Goal: Task Accomplishment & Management: Complete application form

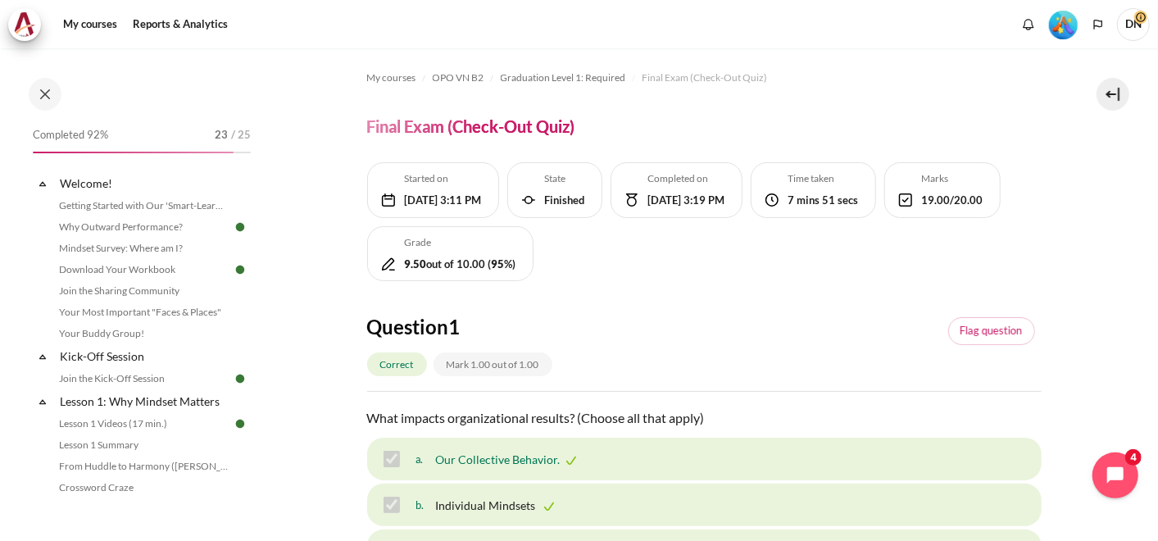
scroll to position [637, 0]
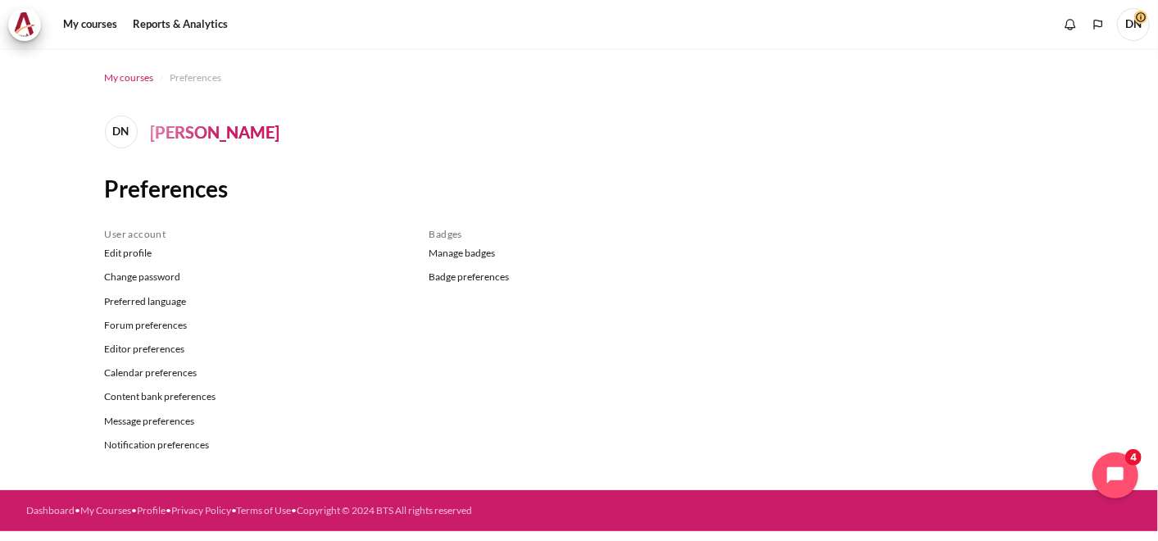
click at [134, 81] on span "My courses" at bounding box center [129, 77] width 49 height 15
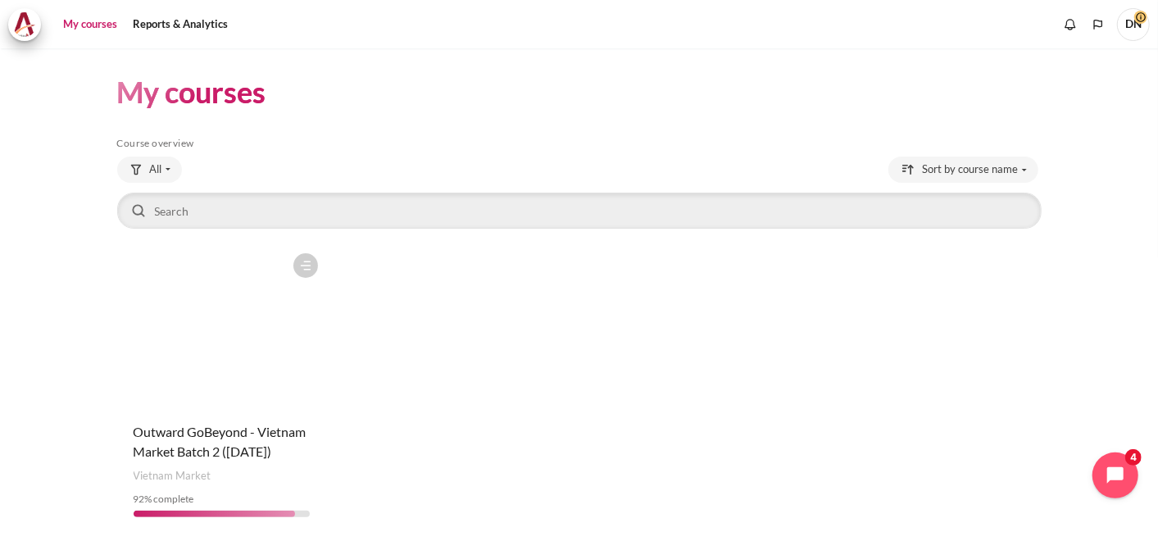
click at [229, 417] on div "Course is starred Actions for course Outward GoBeyond - Vietnam Market Batch 2 …" at bounding box center [221, 387] width 209 height 285
click at [239, 452] on span "Outward GoBeyond - Vietnam Market Batch 2 ([DATE])" at bounding box center [220, 441] width 173 height 35
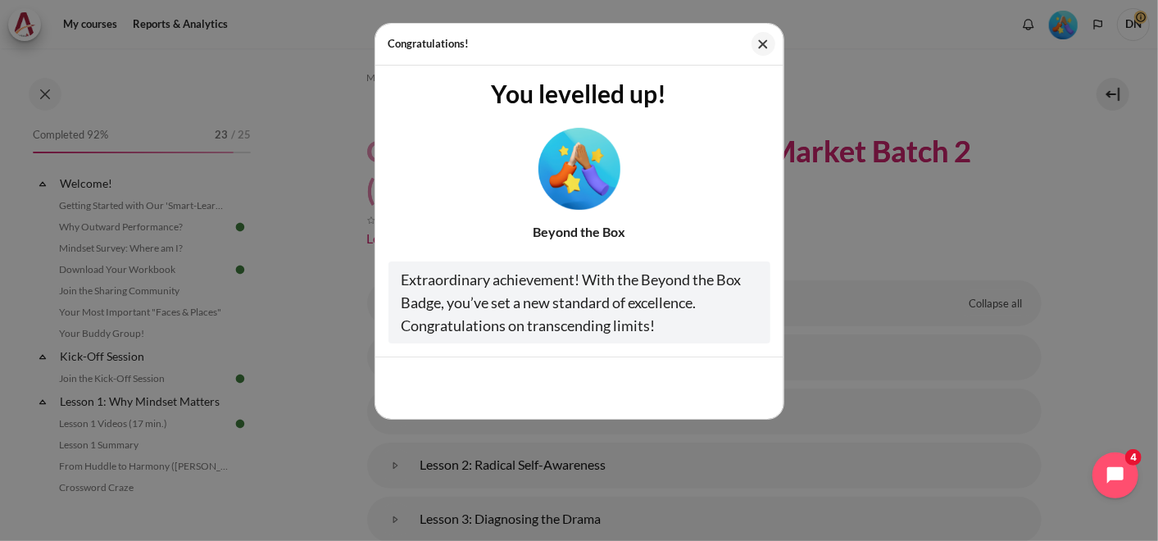
click at [569, 285] on div "Extraordinary achievement! With the Beyond the Box Badge, you’ve set a new stan…" at bounding box center [579, 302] width 382 height 82
click at [762, 39] on button "Close" at bounding box center [764, 44] width 24 height 24
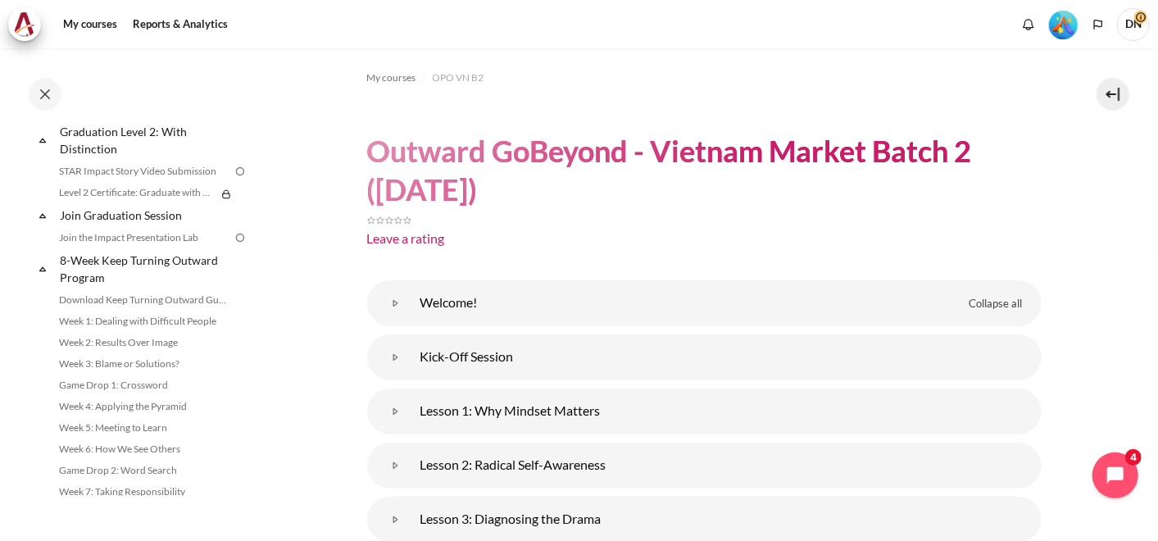
scroll to position [1861, 0]
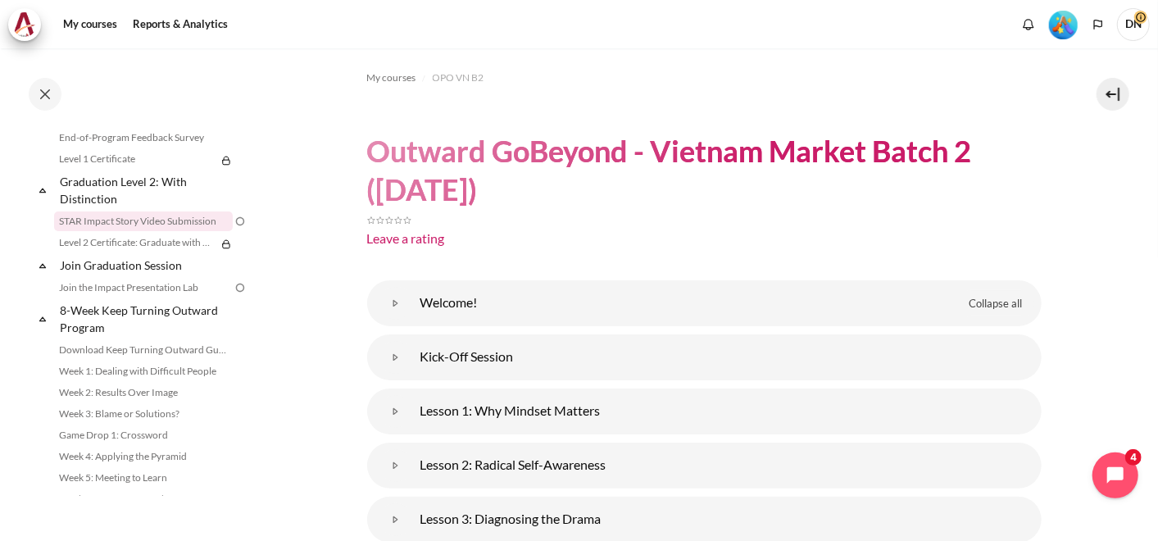
click at [166, 231] on link "STAR Impact Story Video Submission" at bounding box center [143, 221] width 179 height 20
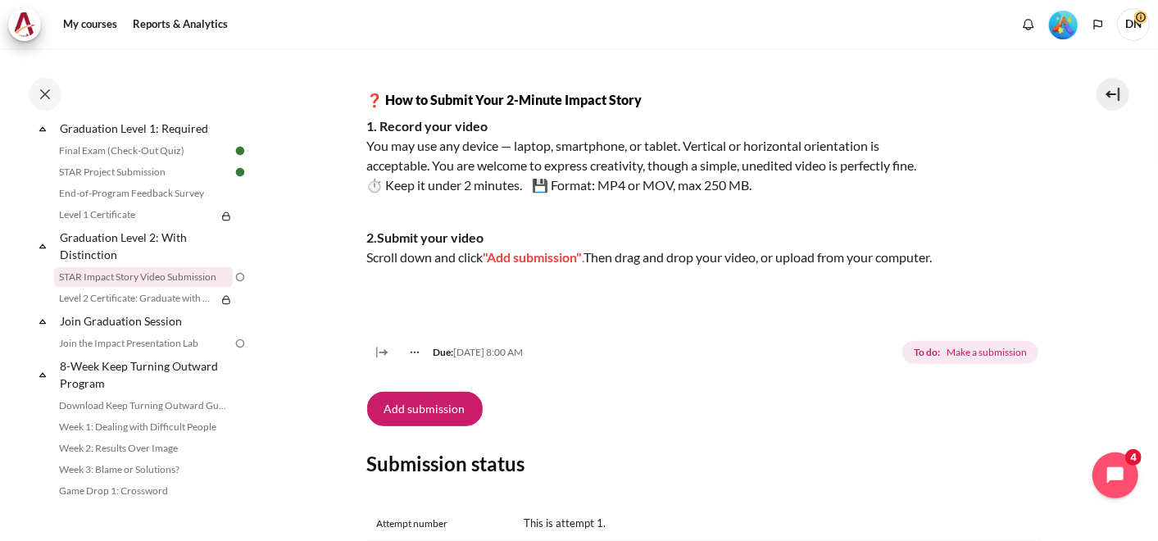
scroll to position [337, 0]
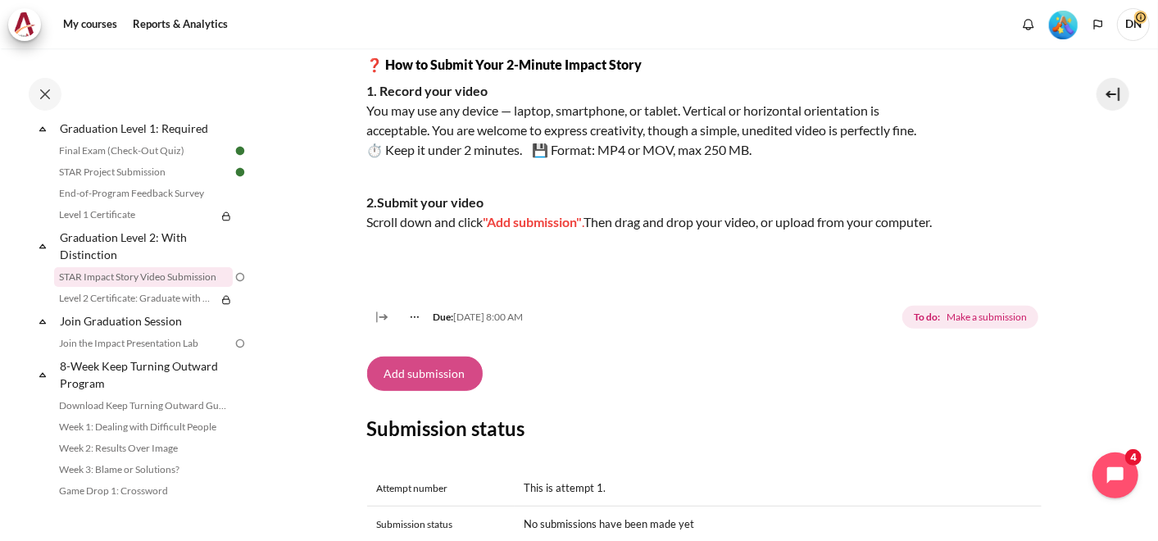
click at [438, 388] on button "Add submission" at bounding box center [425, 374] width 116 height 34
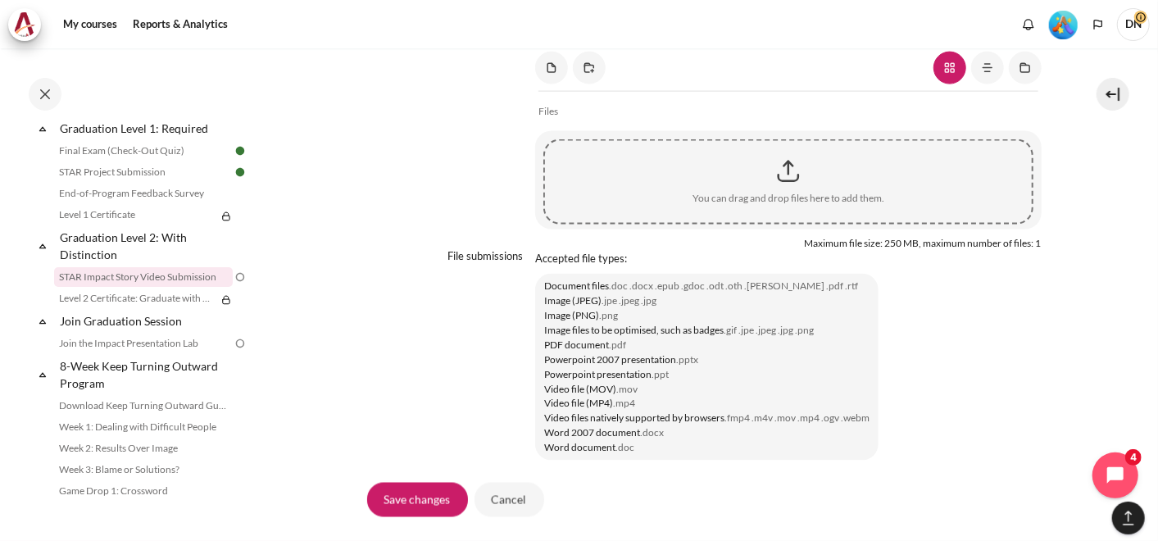
scroll to position [1370, 0]
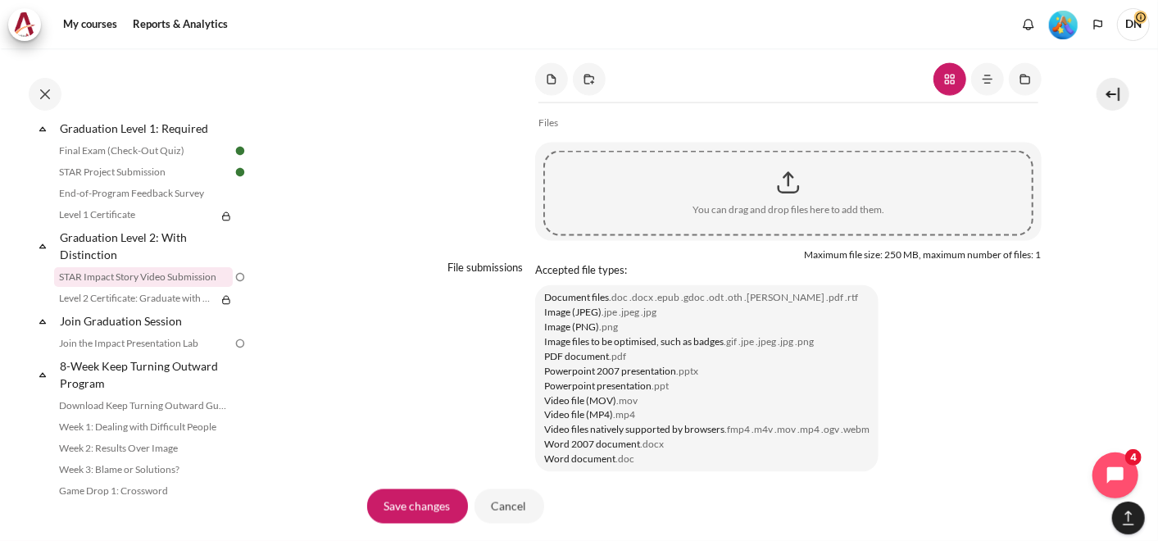
click at [782, 203] on div "Content" at bounding box center [788, 182] width 486 height 41
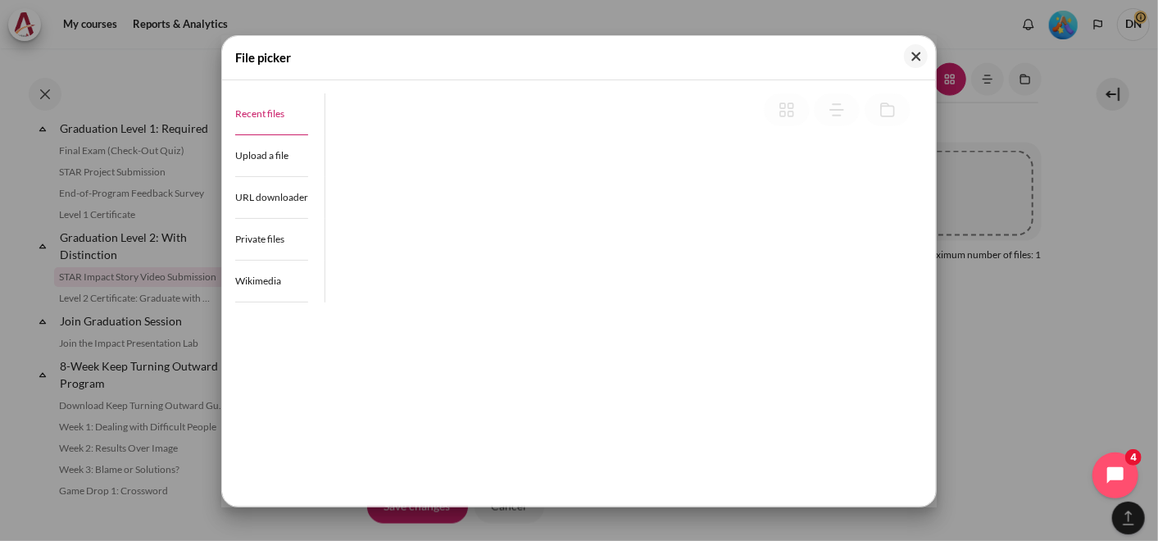
click at [257, 107] on span "Recent files" at bounding box center [259, 113] width 49 height 12
click at [267, 157] on span "Upload a file" at bounding box center [261, 155] width 53 height 12
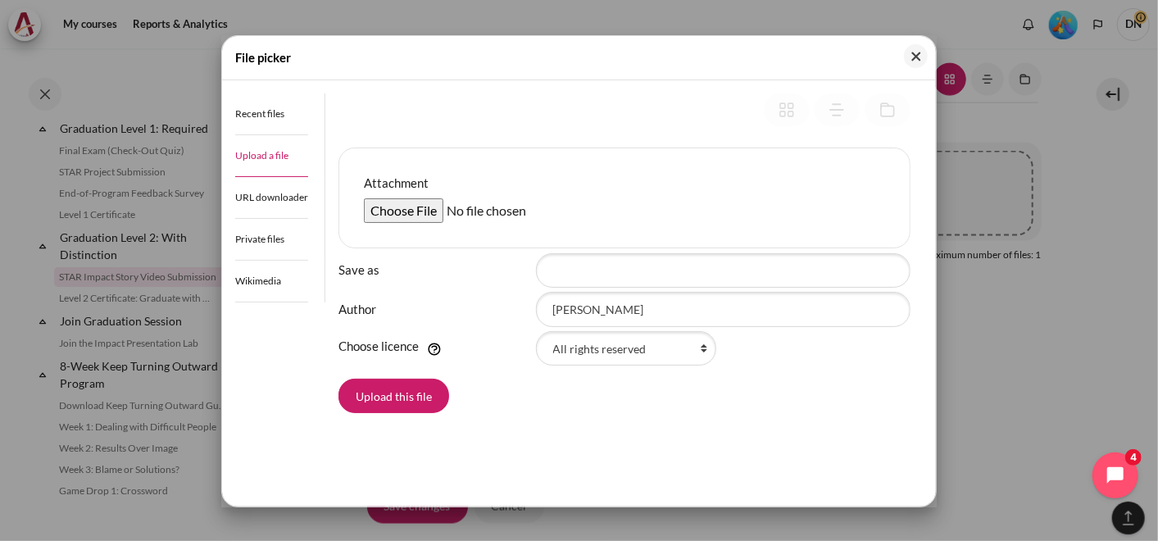
click at [421, 206] on input "Attachment" at bounding box center [489, 210] width 251 height 25
type input "C:\fakepath\STAR Record-20250916_171858-Meeting Recording.mp4"
click at [402, 397] on button "Upload this file" at bounding box center [393, 396] width 111 height 34
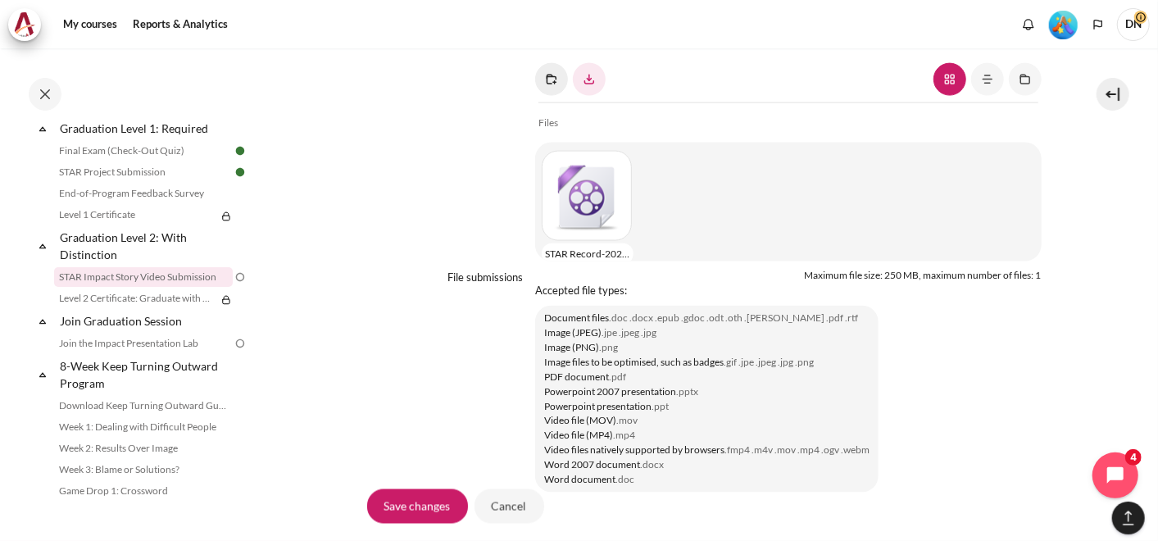
click at [545, 96] on link "Content" at bounding box center [551, 79] width 33 height 33
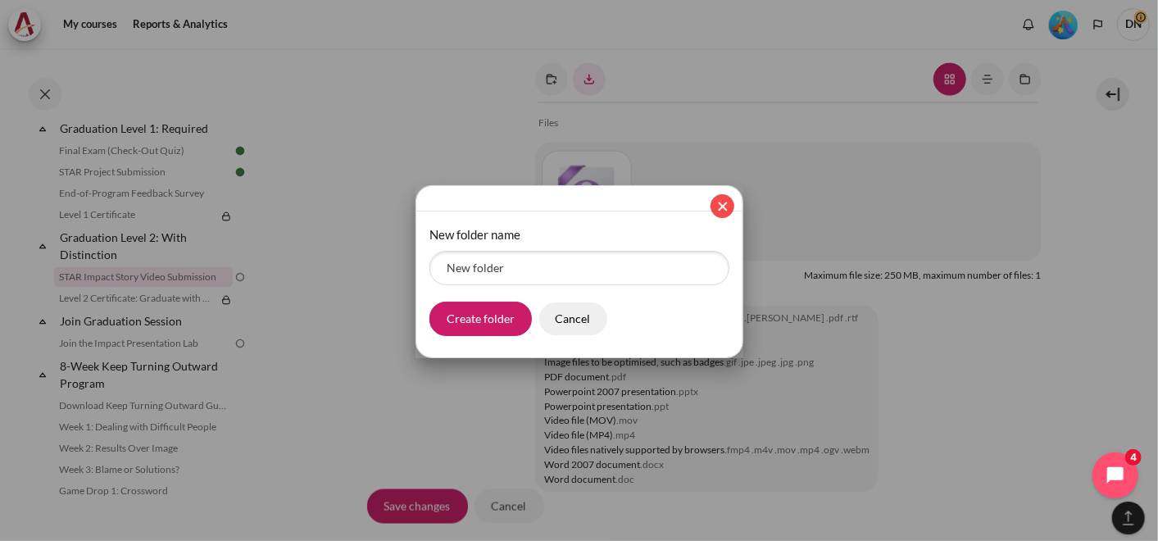
click at [719, 202] on button "Close" at bounding box center [723, 206] width 24 height 24
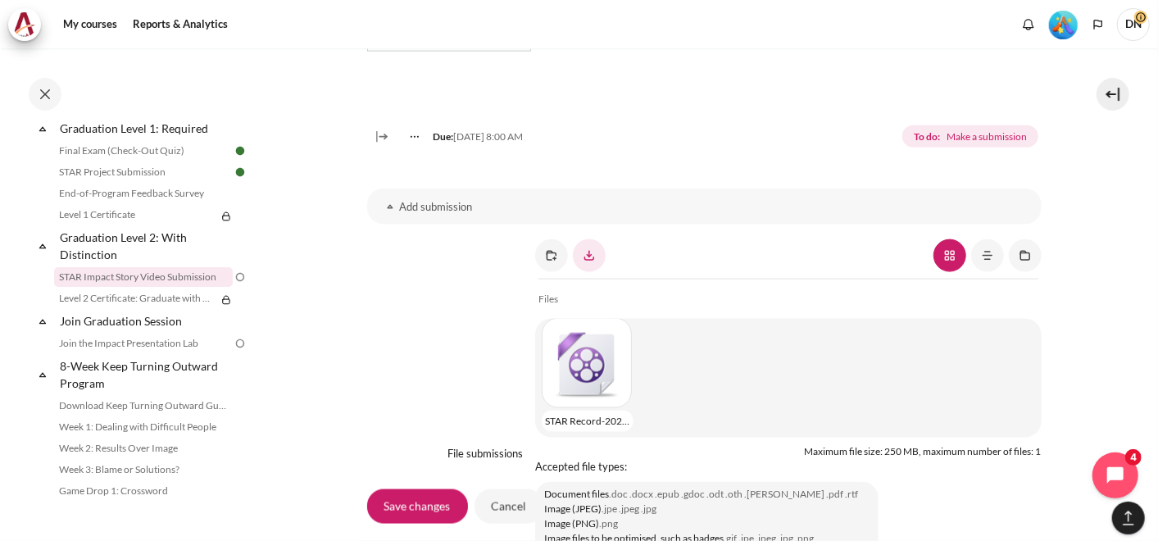
scroll to position [1196, 0]
click at [411, 496] on input "Save changes" at bounding box center [417, 505] width 101 height 34
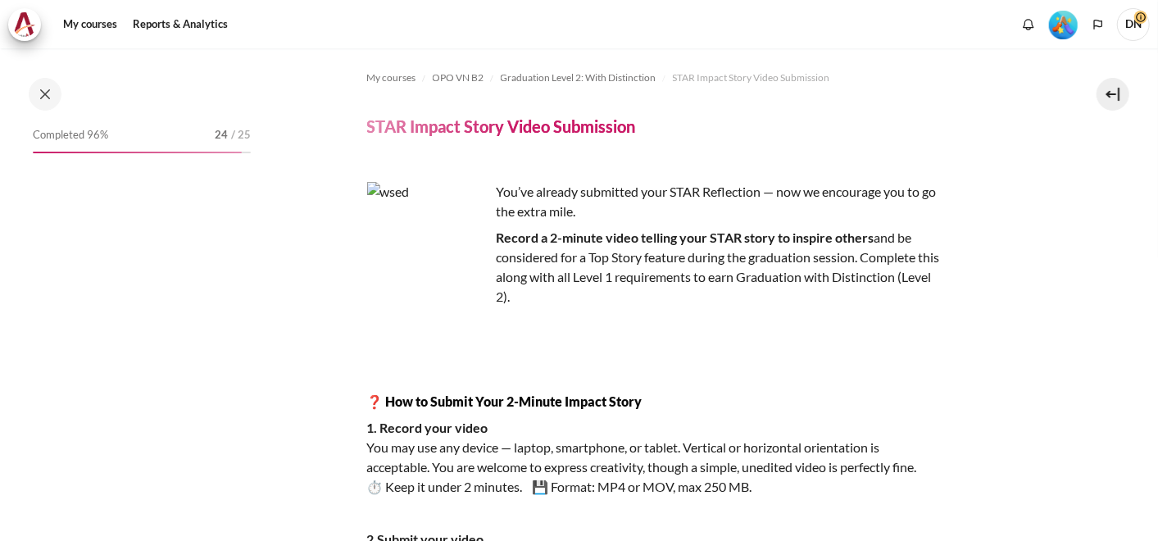
scroll to position [1806, 0]
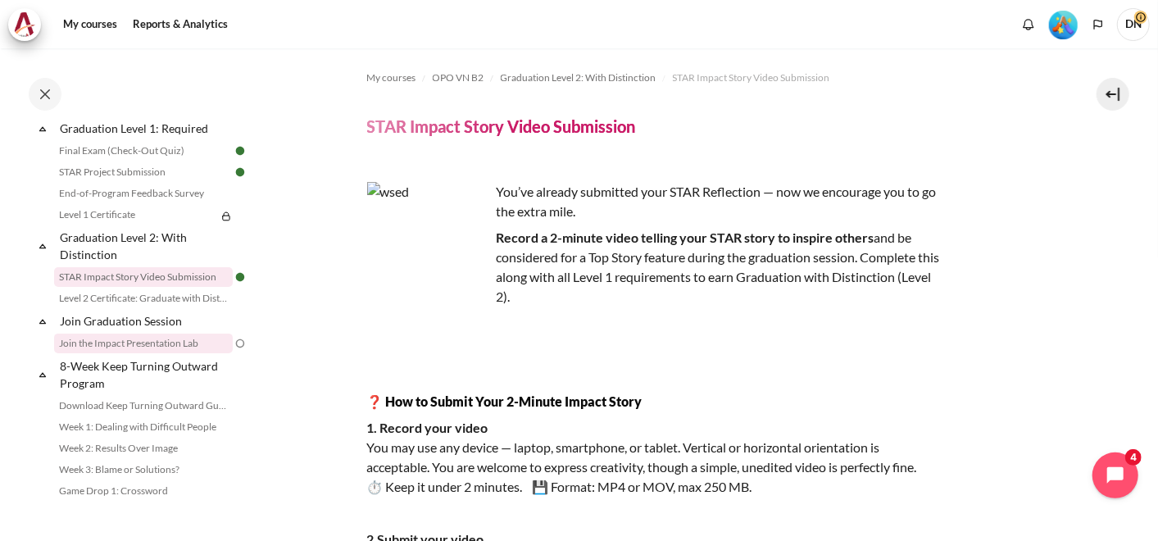
click at [168, 353] on link "Join the Impact Presentation Lab" at bounding box center [143, 344] width 179 height 20
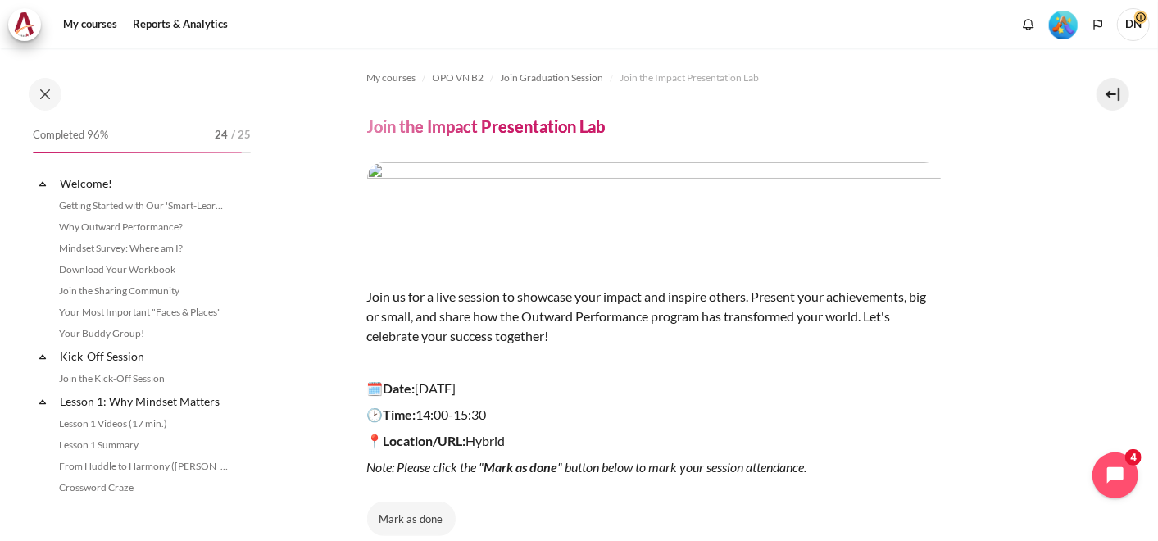
scroll to position [1872, 0]
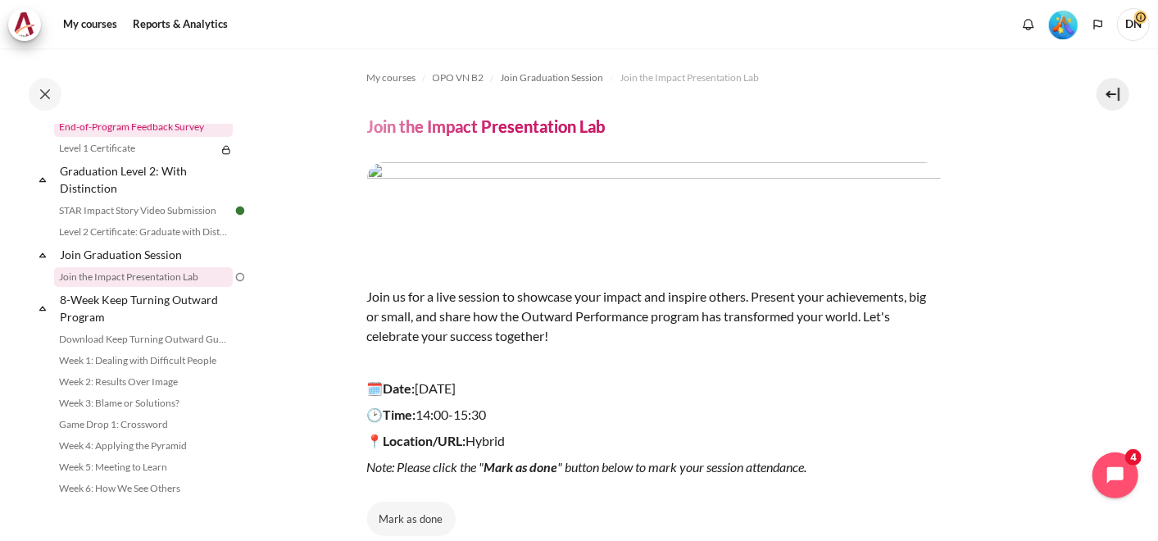
click at [185, 137] on link "End-of-Program Feedback Survey" at bounding box center [143, 127] width 179 height 20
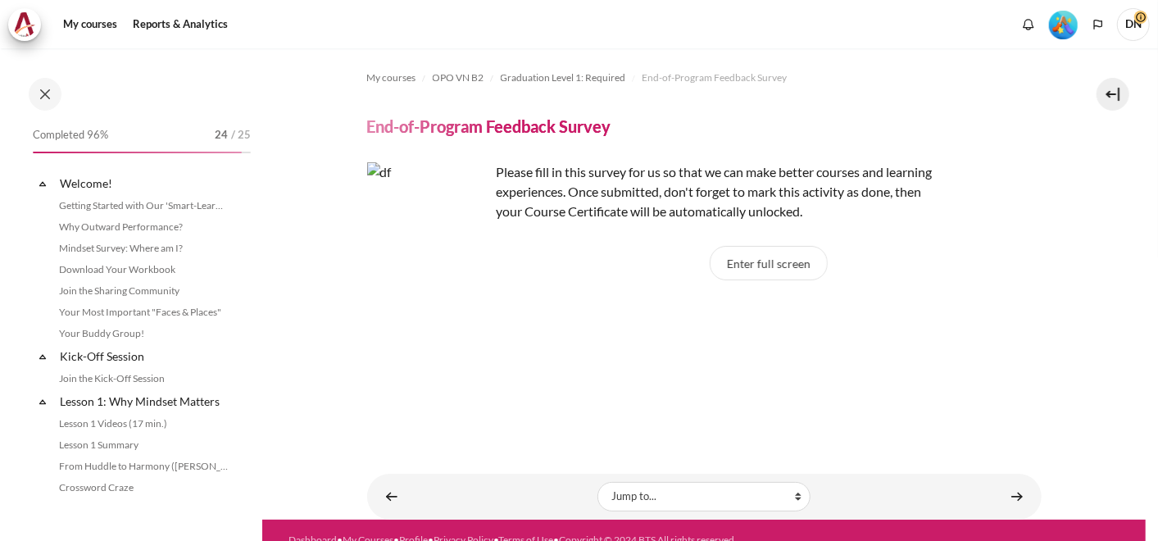
scroll to position [1722, 0]
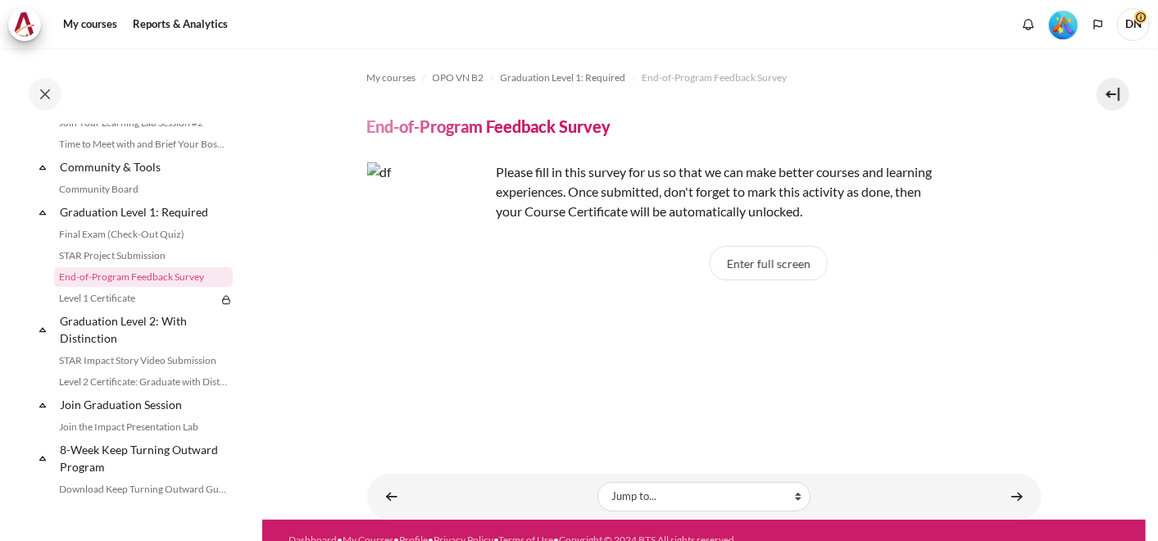
click at [772, 259] on button "Enter full screen" at bounding box center [769, 263] width 118 height 34
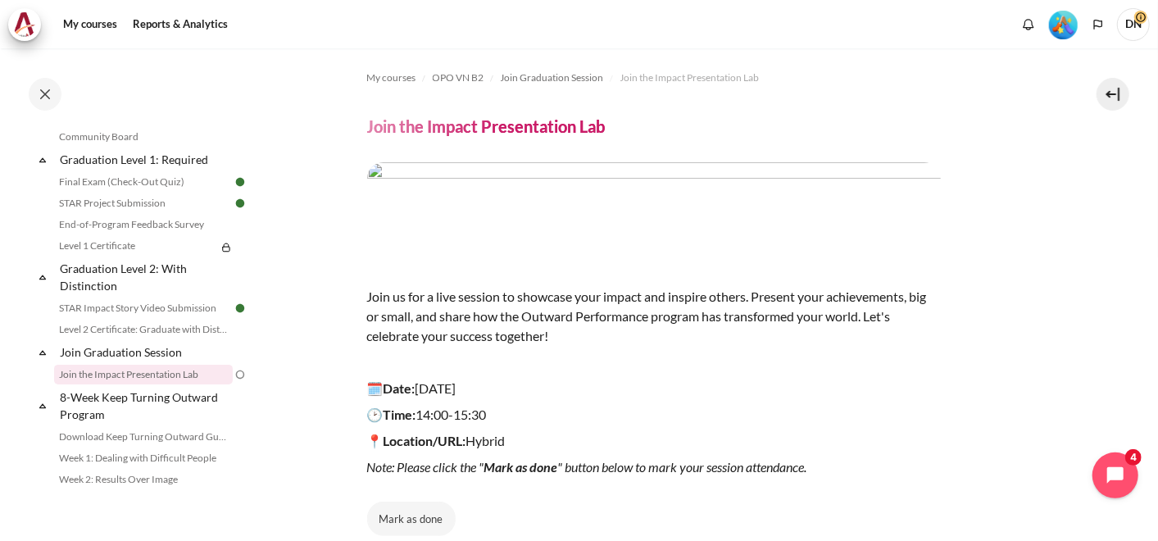
scroll to position [1770, 0]
click at [145, 238] on link "End-of-Program Feedback Survey" at bounding box center [143, 229] width 179 height 20
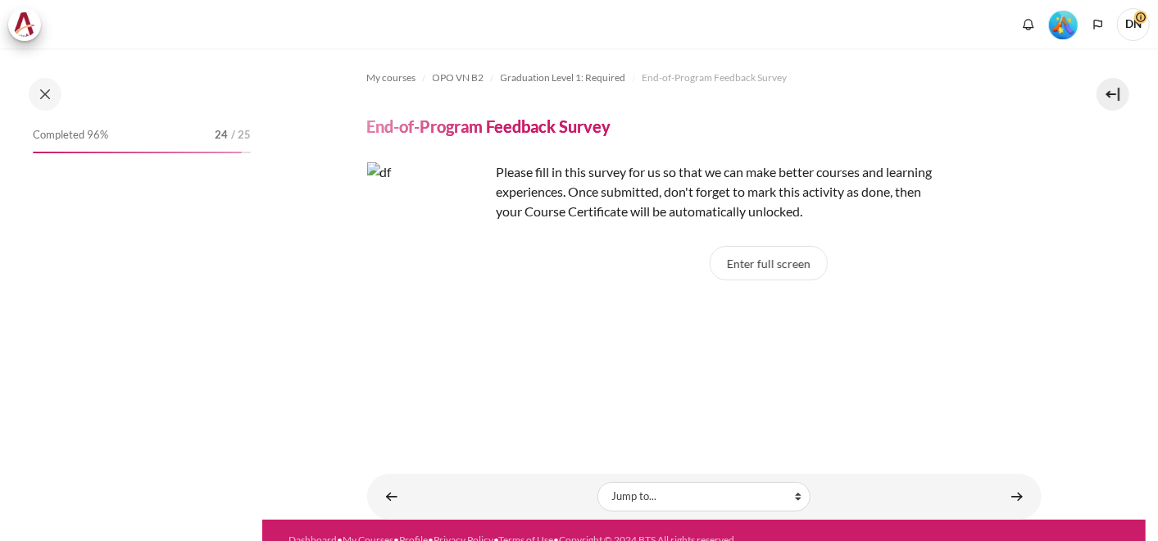
scroll to position [1722, 0]
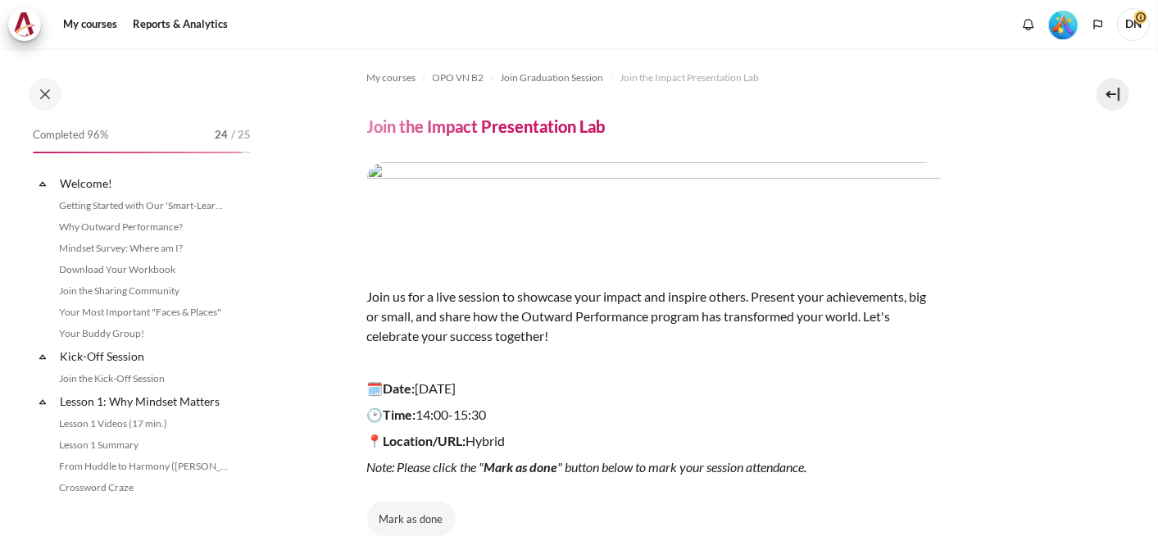
scroll to position [1872, 0]
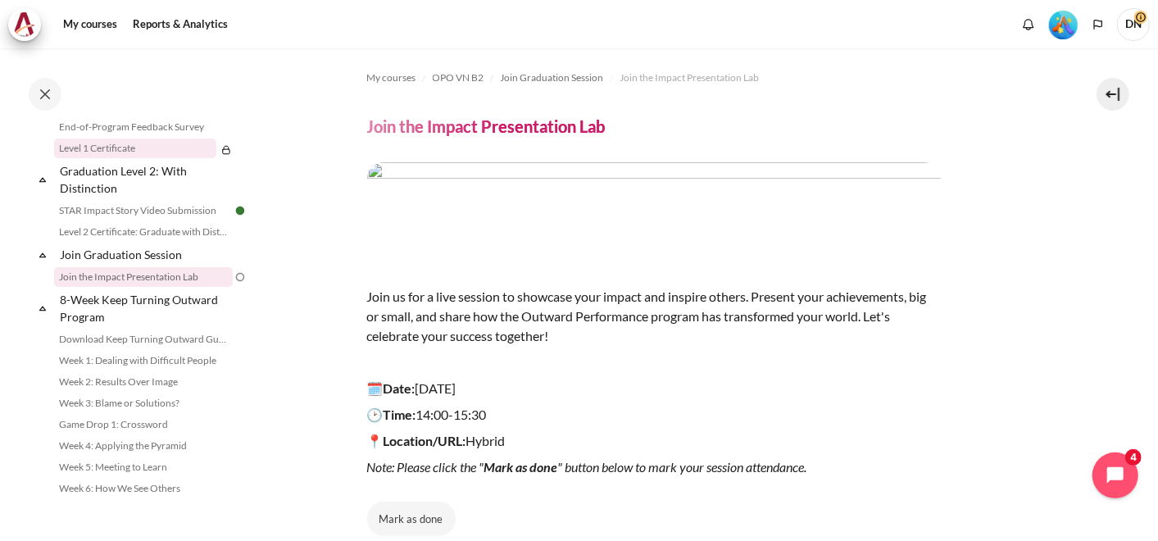
click at [98, 158] on link "Level 1 Certificate" at bounding box center [135, 149] width 162 height 20
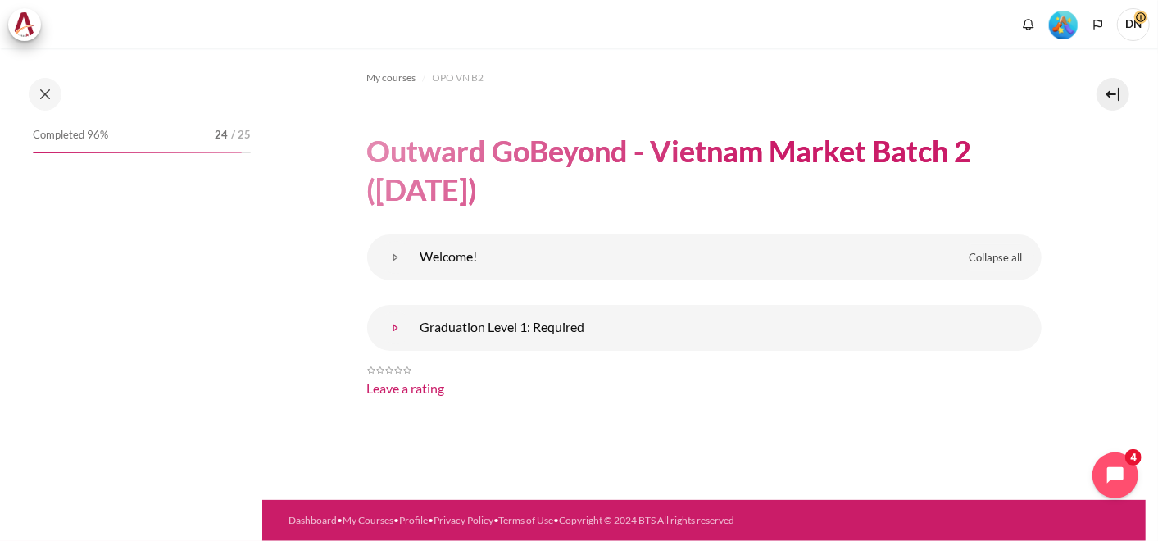
click at [509, 327] on div "Topic outline B ." at bounding box center [704, 292] width 675 height 116
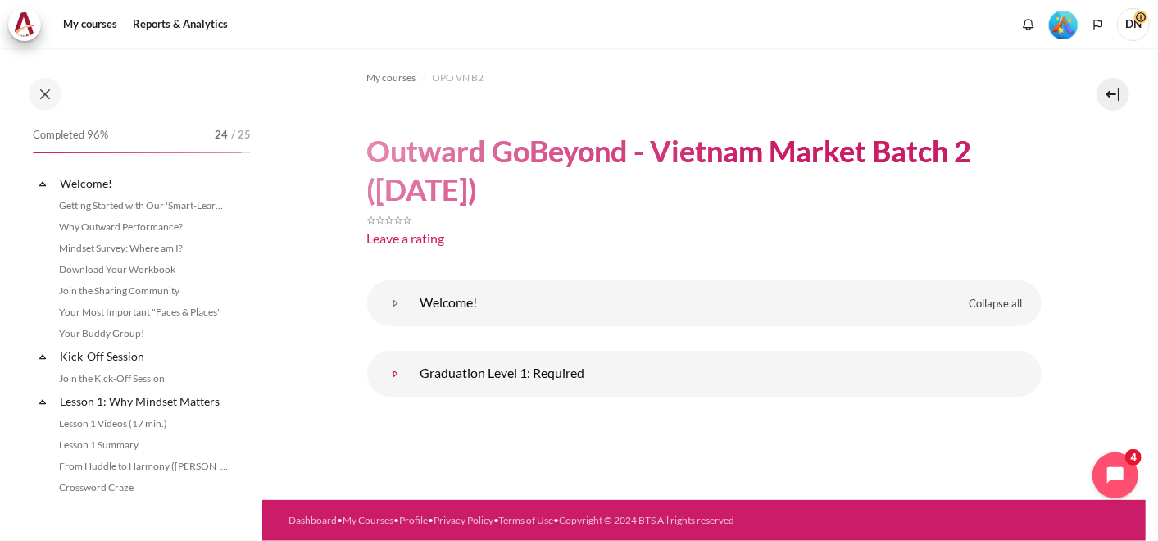
scroll to position [1744, 0]
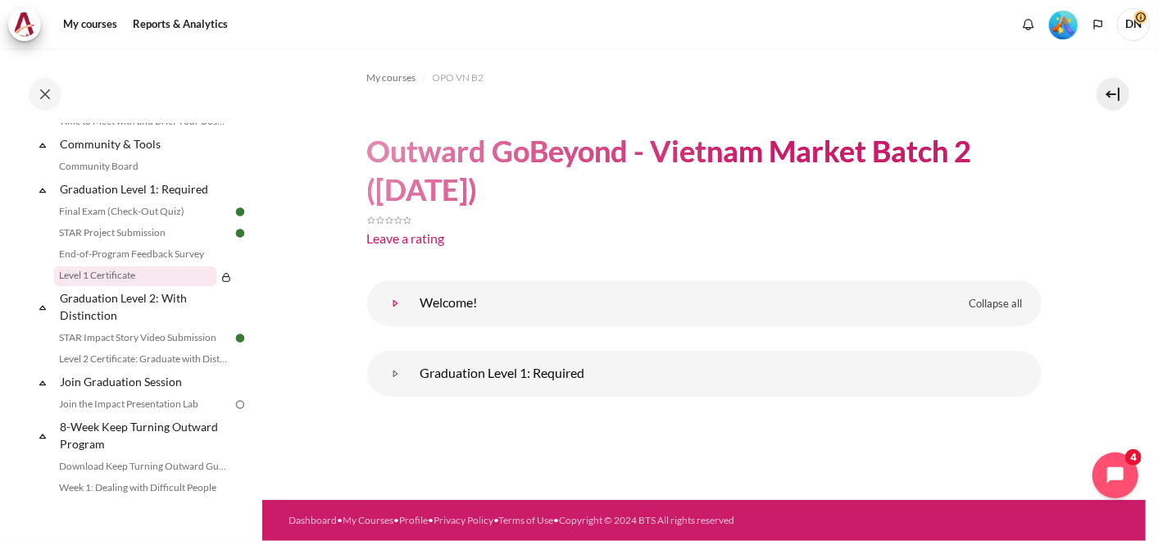
click at [394, 305] on link "Welcome!" at bounding box center [395, 303] width 33 height 33
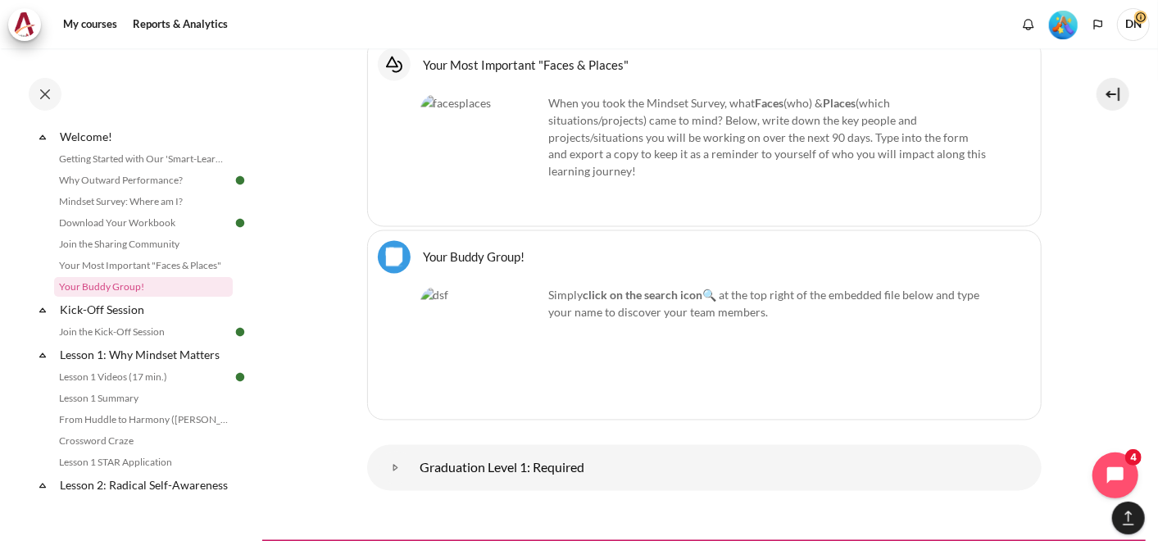
scroll to position [1639, 0]
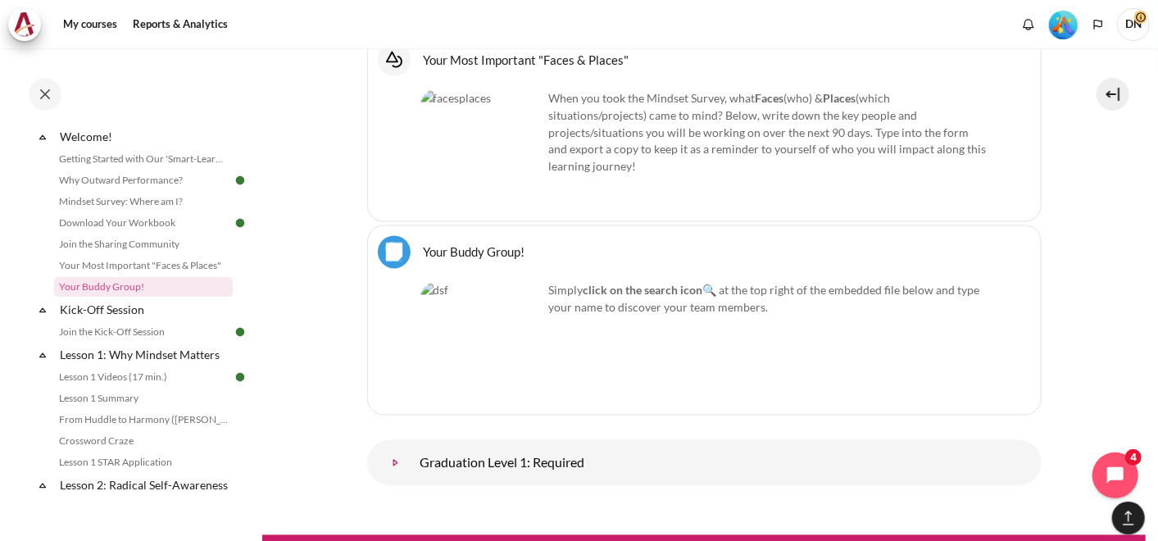
click at [397, 447] on link "Graduation Level 1: Required" at bounding box center [395, 463] width 33 height 33
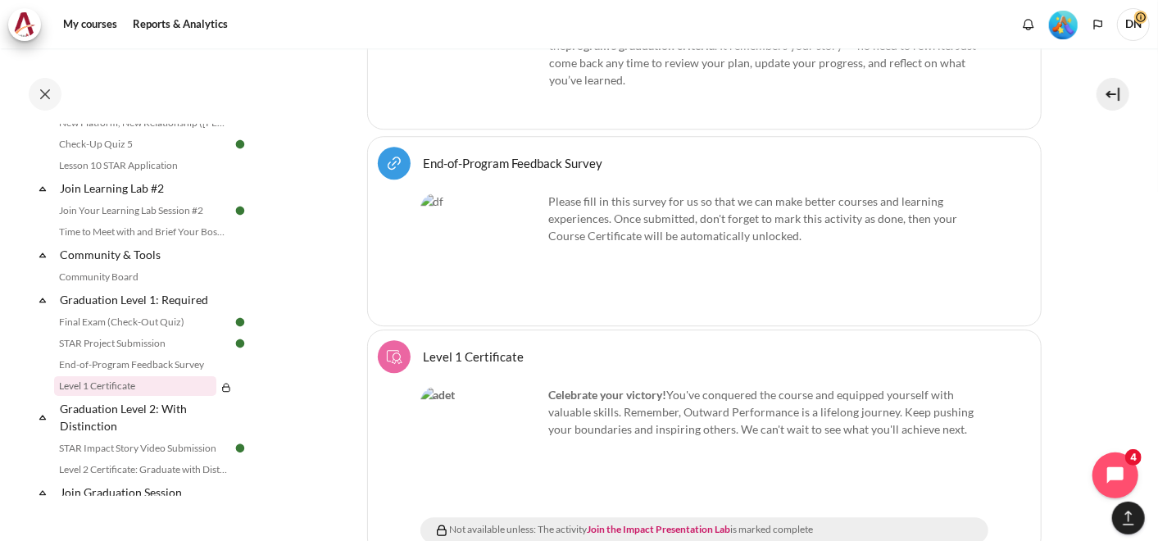
scroll to position [2629, 0]
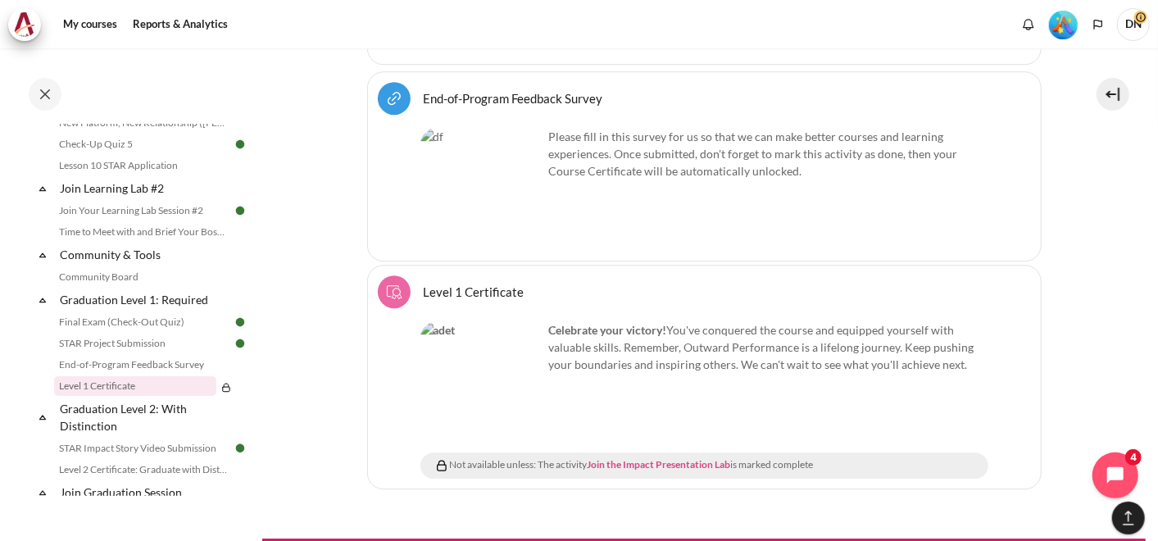
click at [697, 458] on link "Join the Impact Presentation Lab" at bounding box center [659, 464] width 143 height 12
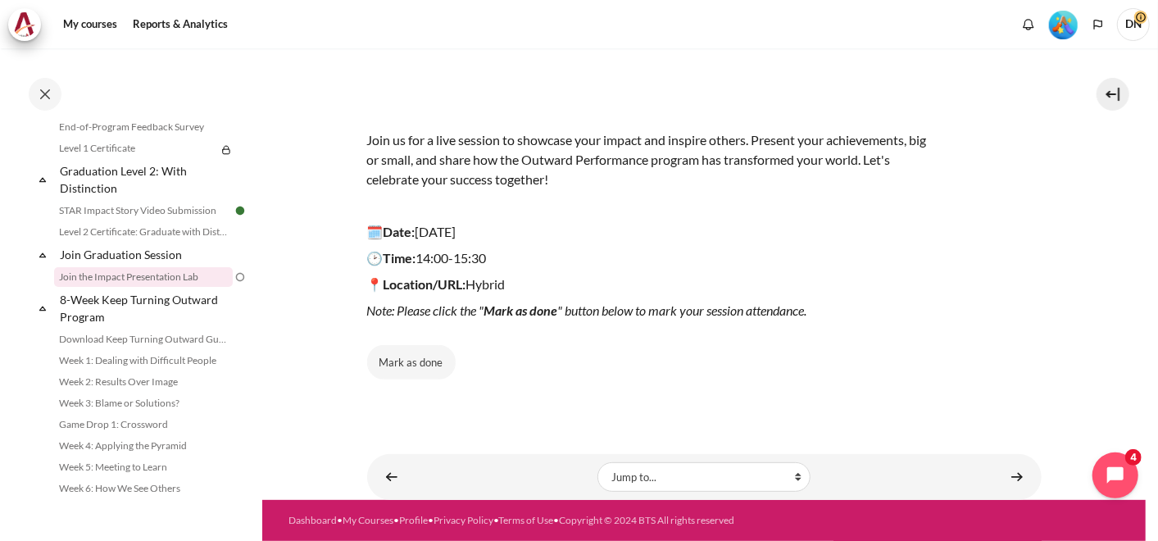
scroll to position [170, 0]
click at [411, 347] on button "Mark as done" at bounding box center [411, 362] width 89 height 34
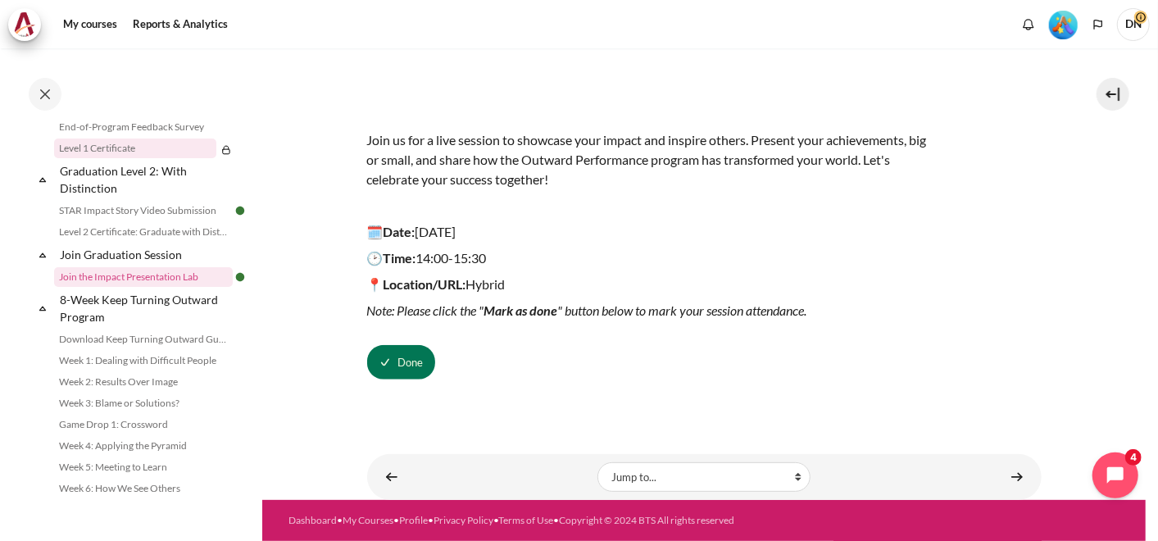
click at [144, 158] on link "Level 1 Certificate" at bounding box center [135, 149] width 162 height 20
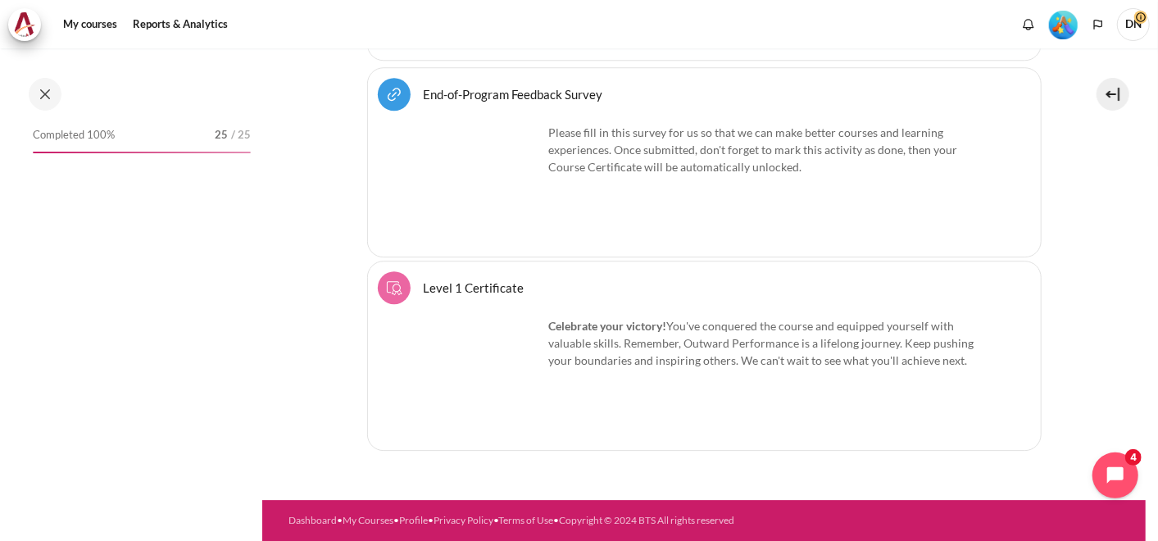
scroll to position [1744, 0]
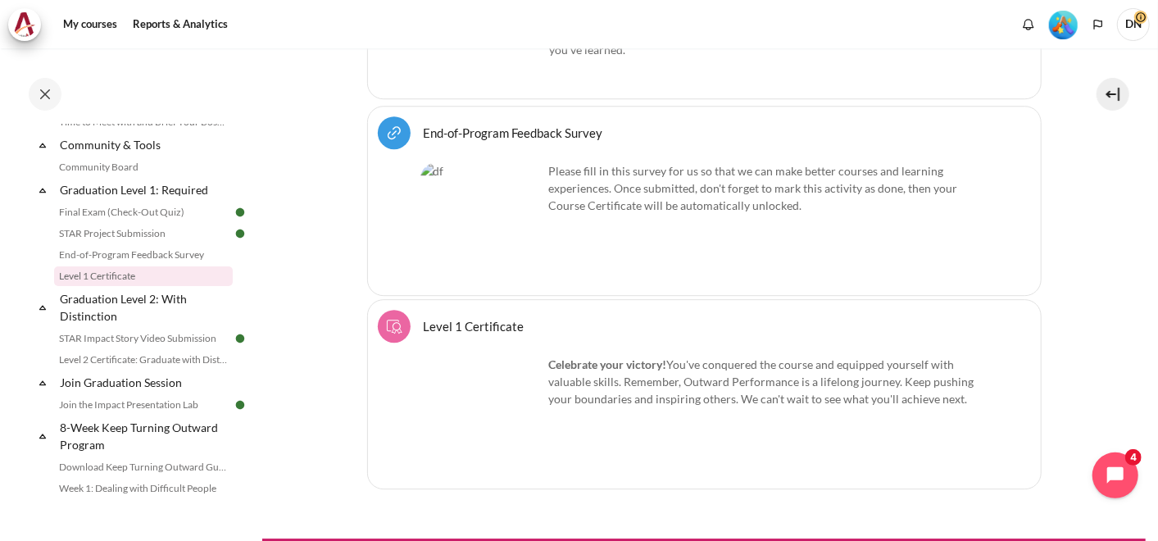
click at [495, 318] on link "Level 1 Certificate Course certificate" at bounding box center [474, 326] width 101 height 16
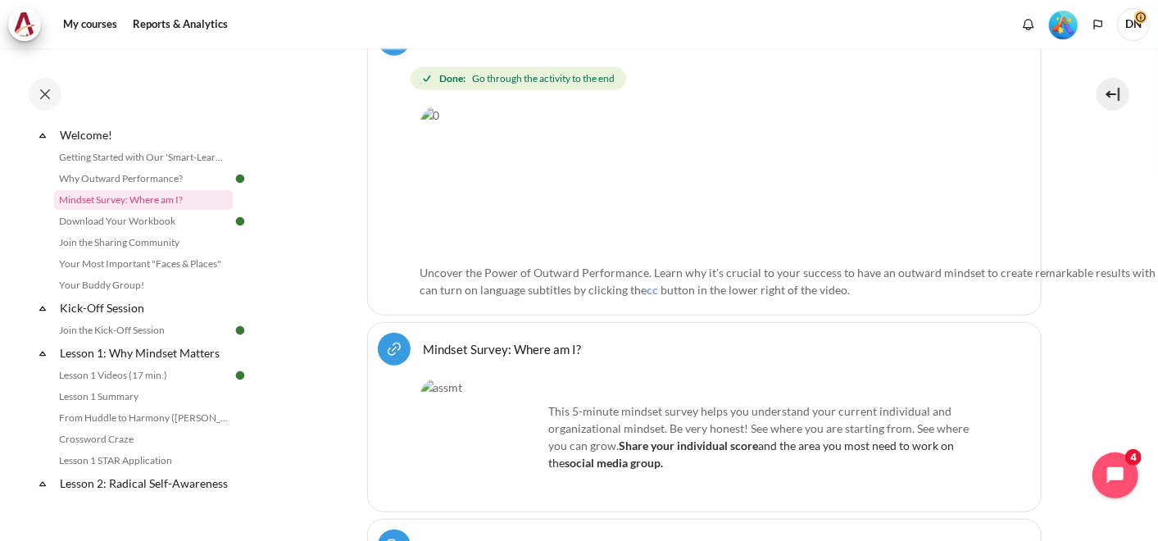
scroll to position [693, 0]
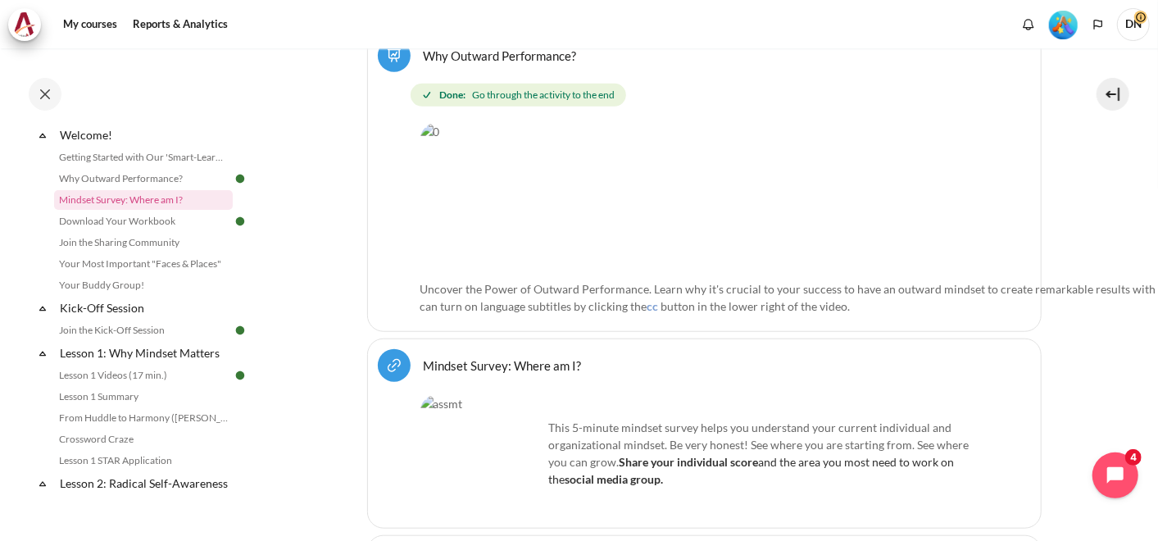
click at [42, 135] on icon at bounding box center [42, 135] width 16 height 16
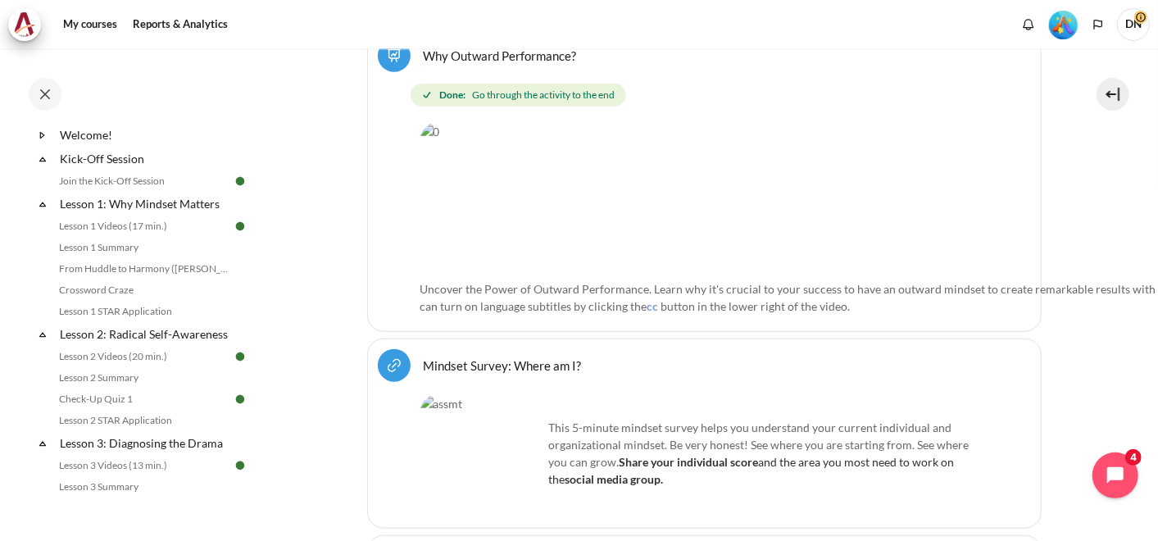
scroll to position [47, 0]
click at [40, 158] on icon at bounding box center [42, 160] width 16 height 16
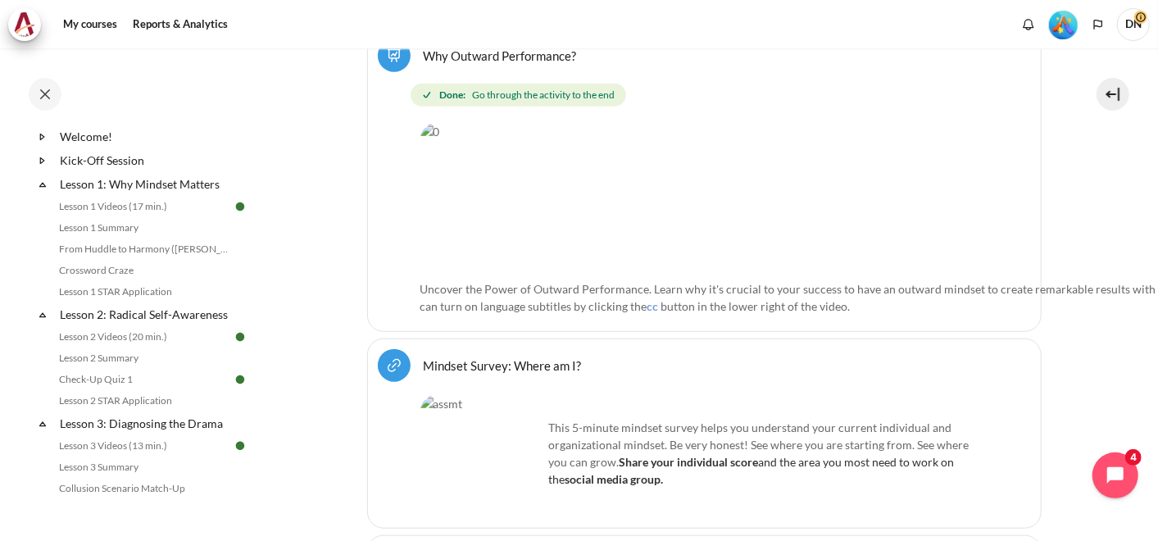
click at [41, 181] on icon at bounding box center [42, 184] width 16 height 16
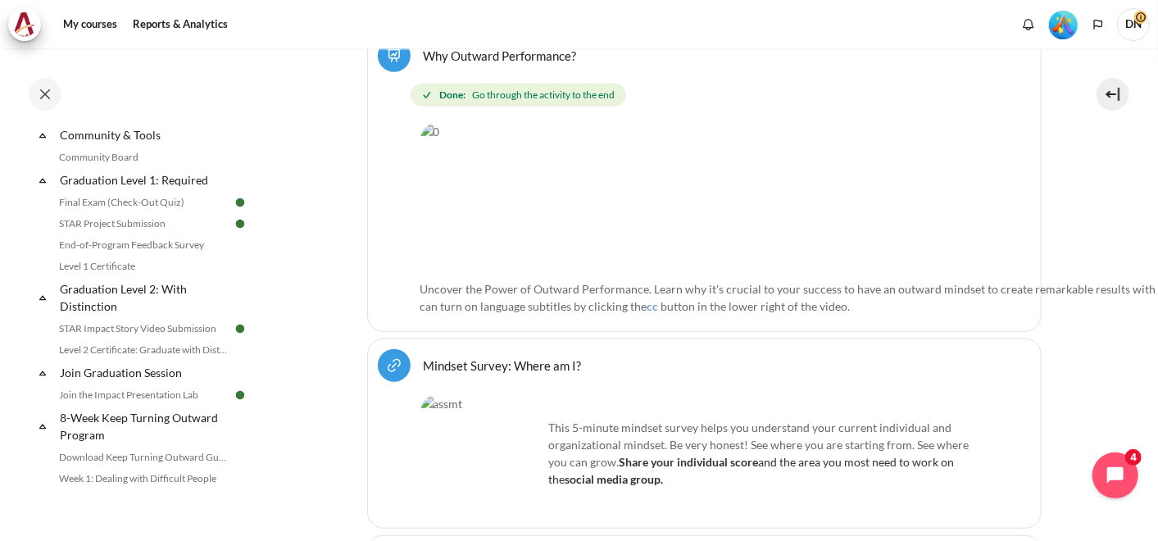
scroll to position [1492, 0]
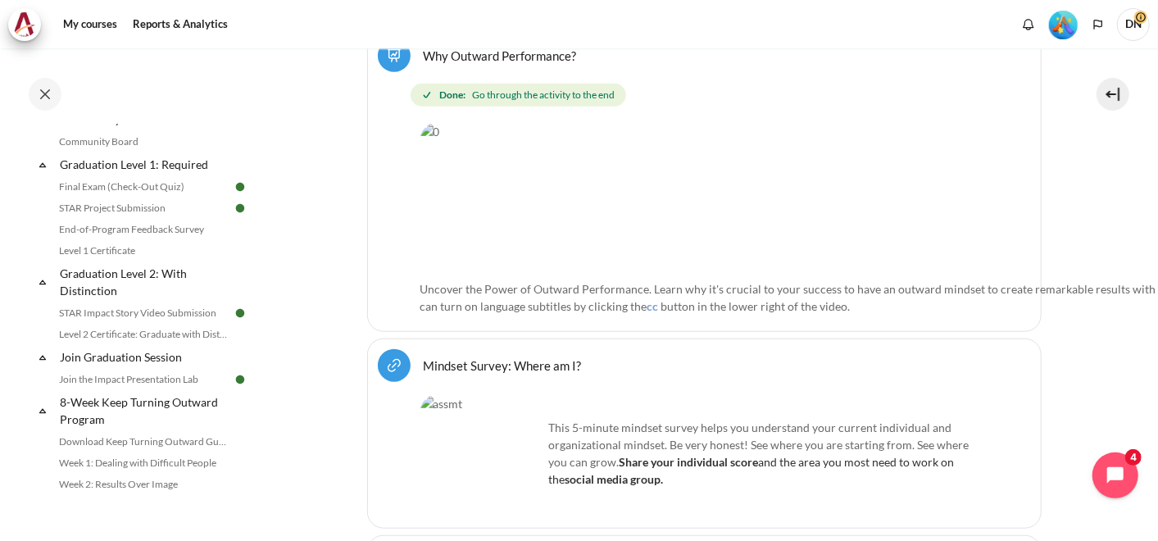
click at [40, 290] on icon at bounding box center [42, 282] width 16 height 16
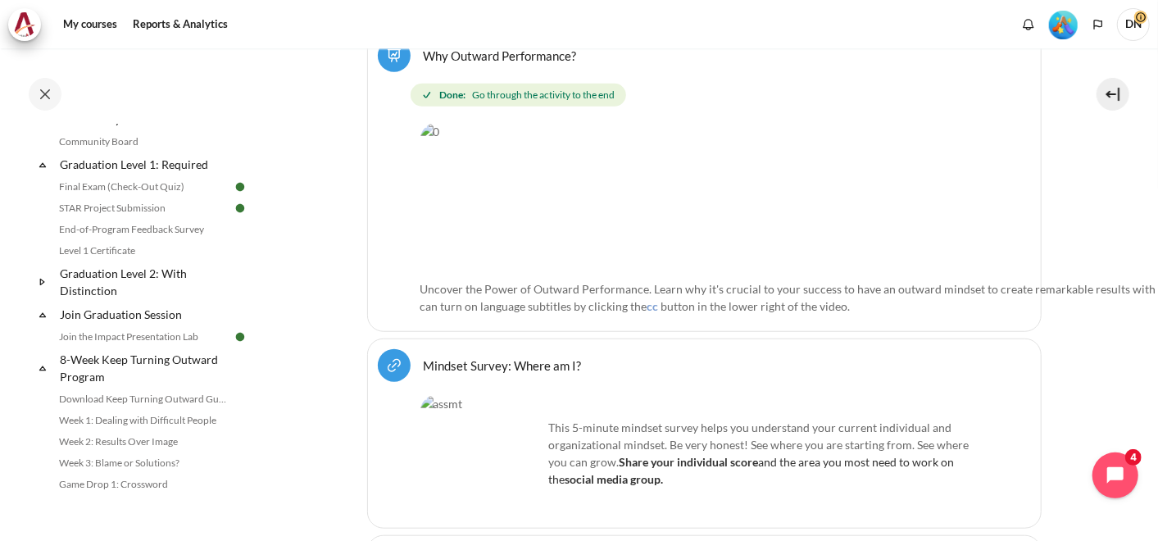
click at [40, 323] on icon at bounding box center [42, 315] width 16 height 16
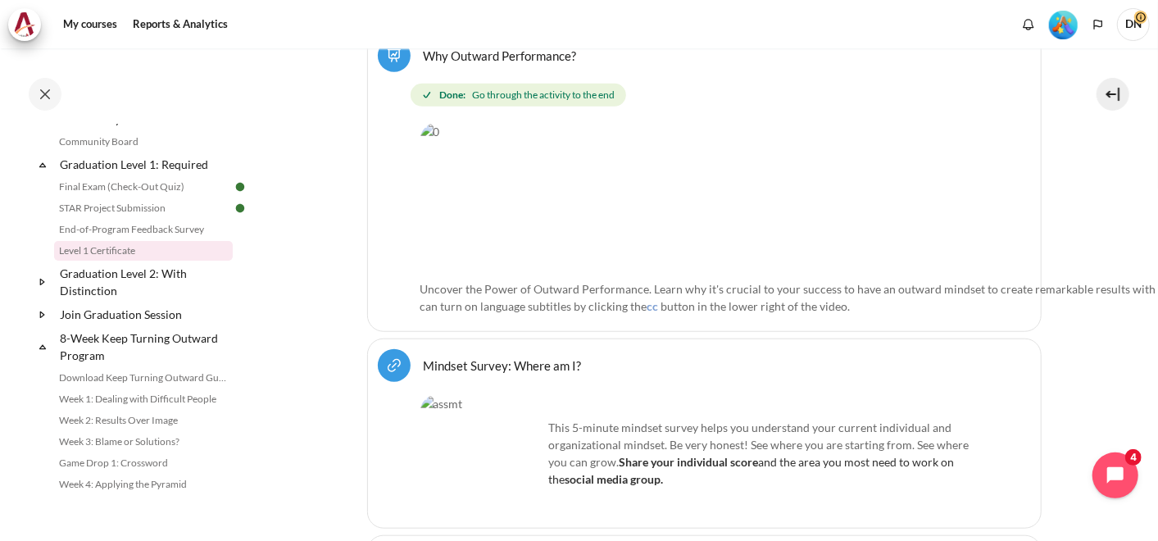
click at [114, 261] on link "Level 1 Certificate" at bounding box center [143, 251] width 179 height 20
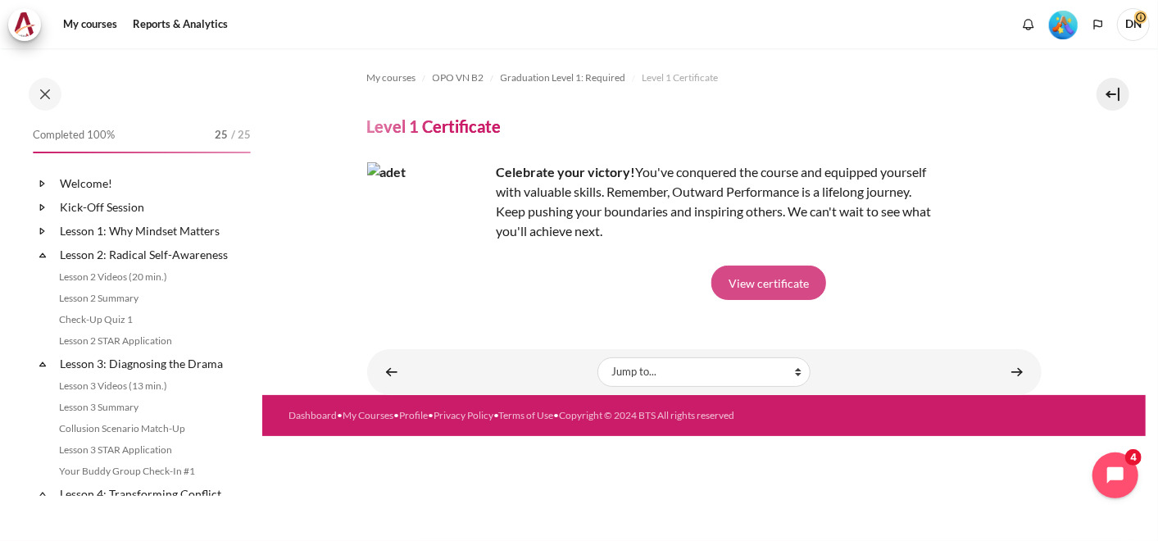
scroll to position [1467, 0]
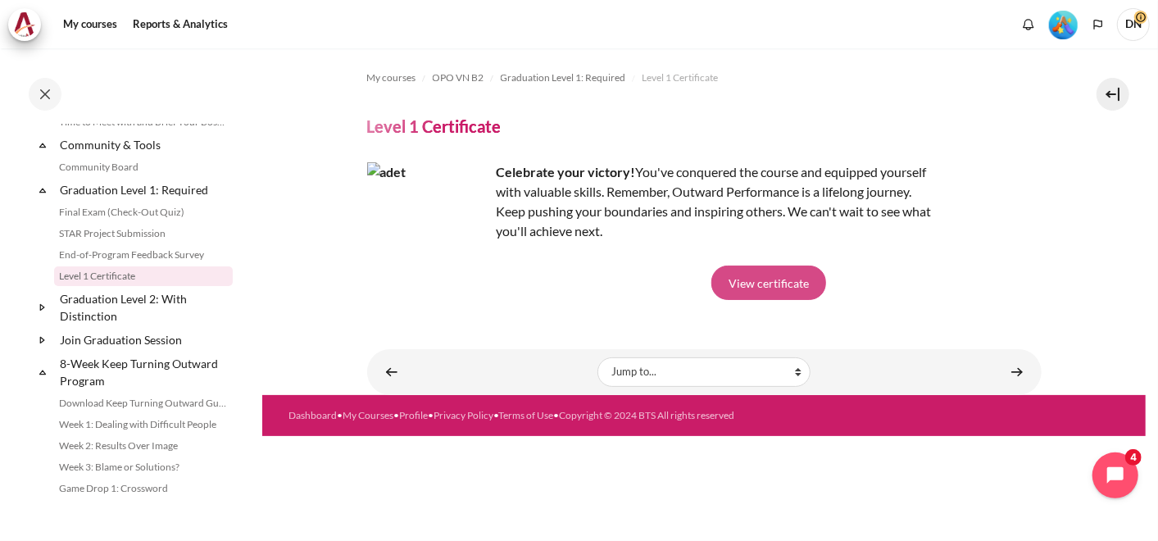
click at [774, 275] on link "View certificate" at bounding box center [768, 283] width 115 height 34
click at [43, 316] on icon at bounding box center [42, 307] width 16 height 16
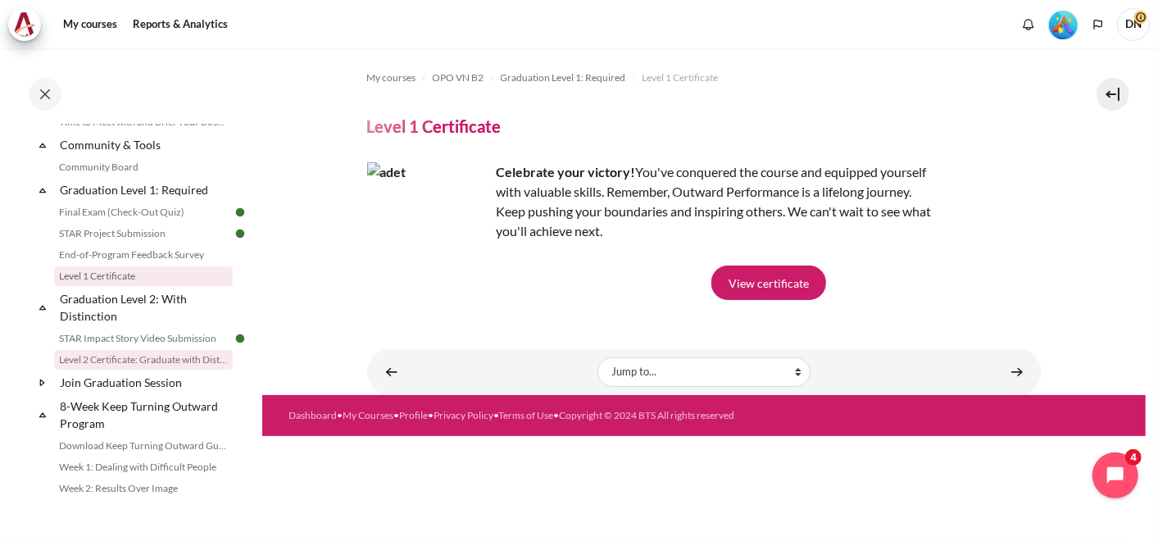
click at [94, 370] on link "Level 2 Certificate: Graduate with Distinction" at bounding box center [143, 360] width 179 height 20
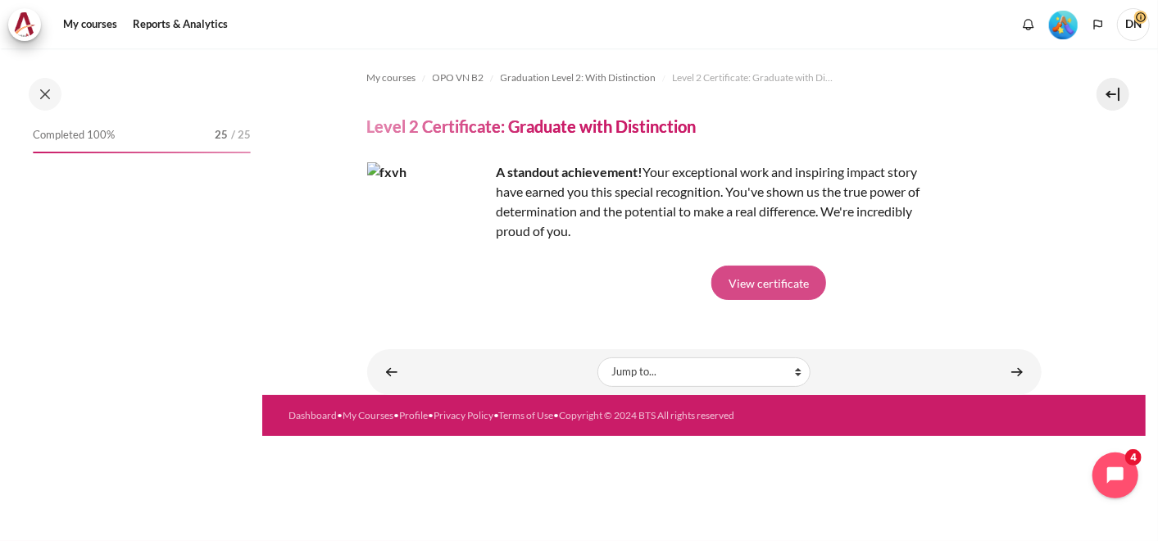
click at [767, 286] on link "View certificate" at bounding box center [768, 283] width 115 height 34
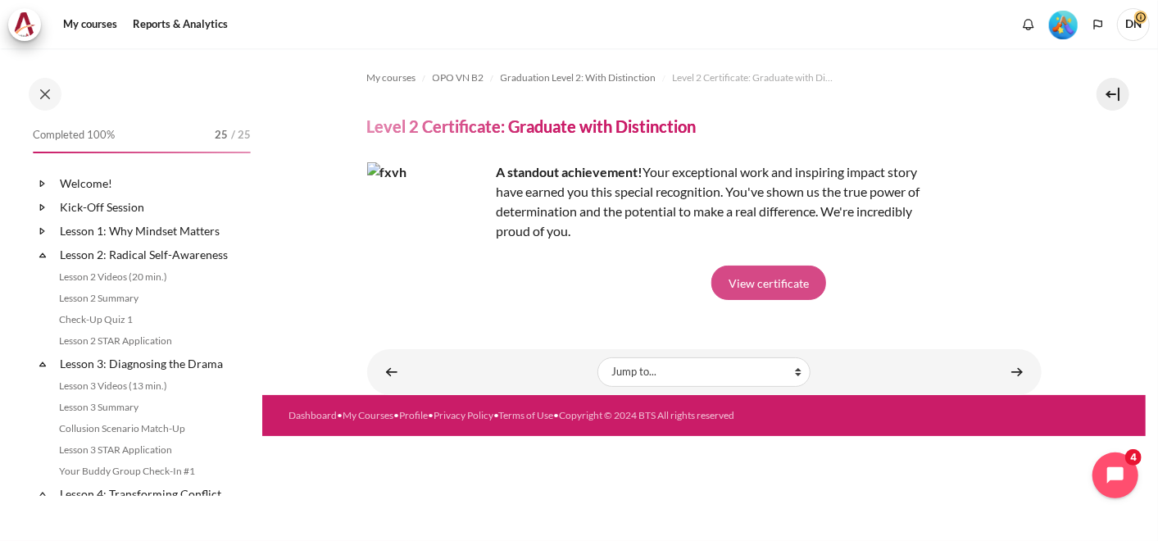
scroll to position [1550, 0]
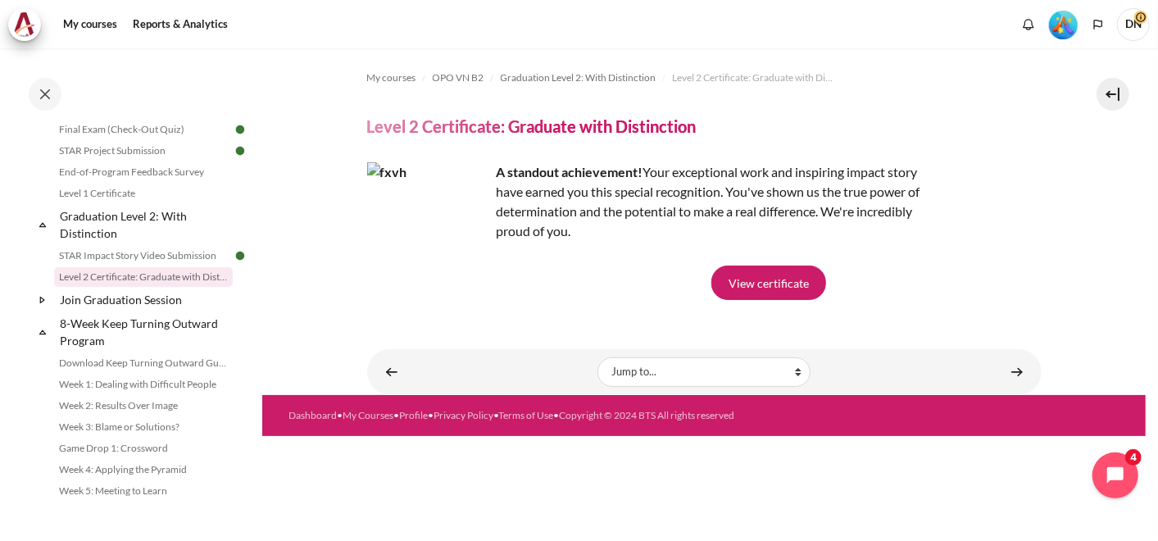
click at [41, 308] on icon at bounding box center [42, 300] width 16 height 16
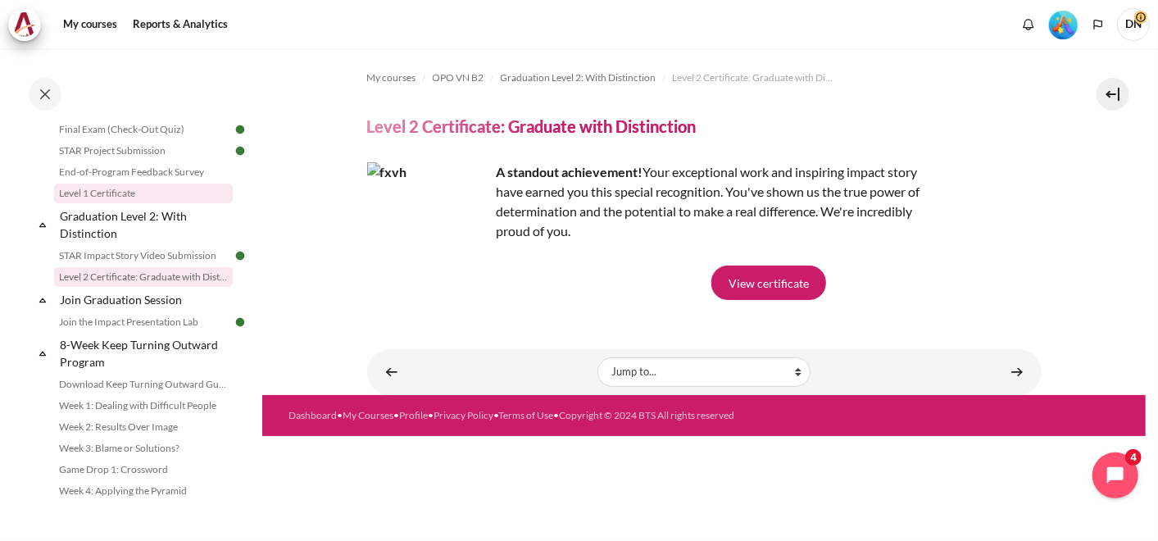
click at [100, 203] on link "Level 1 Certificate" at bounding box center [143, 194] width 179 height 20
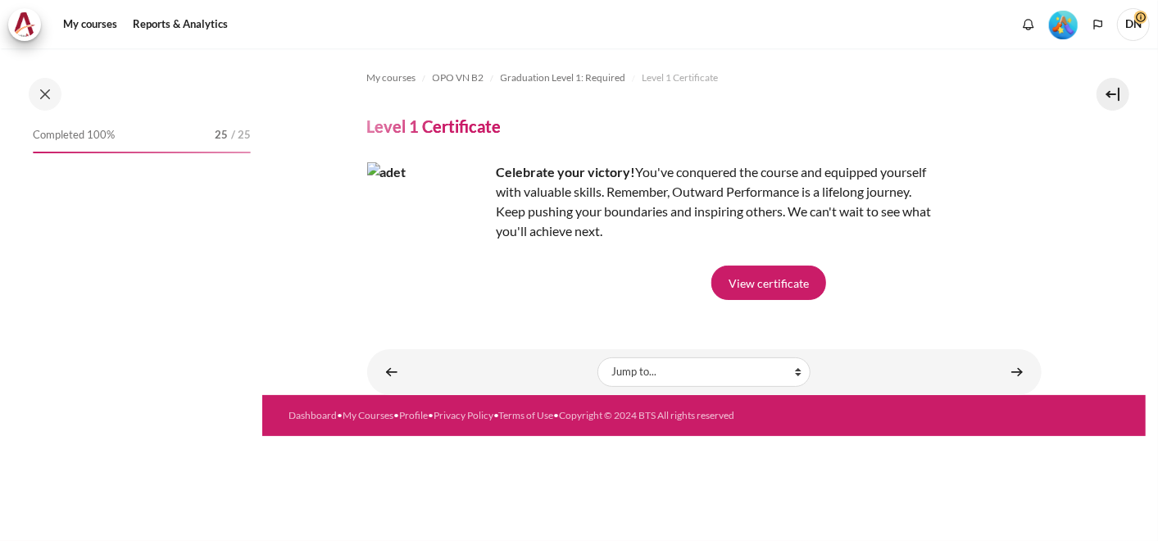
scroll to position [1467, 0]
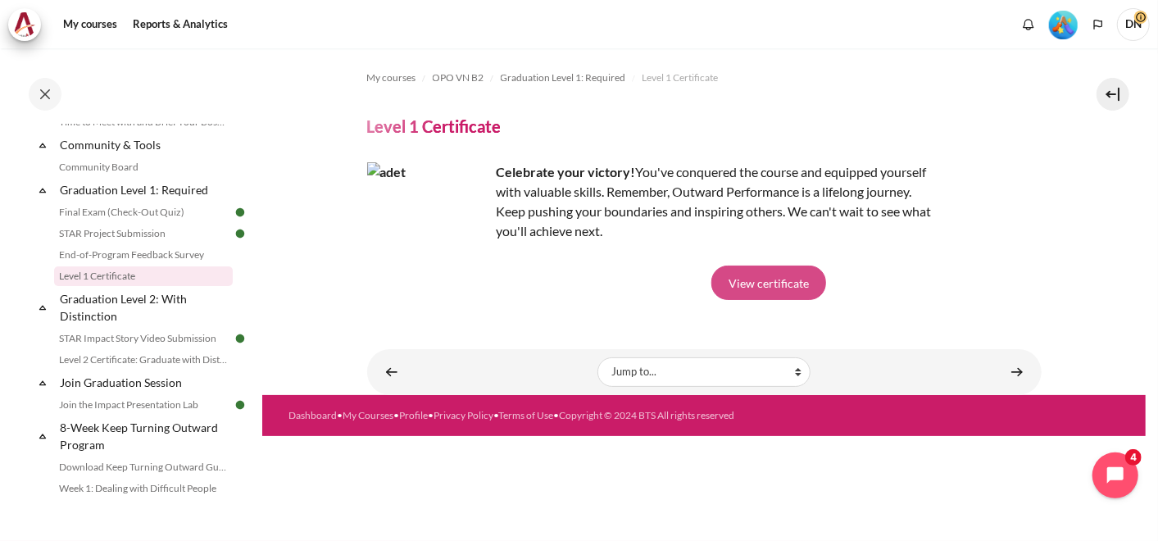
click at [763, 288] on link "View certificate" at bounding box center [768, 283] width 115 height 34
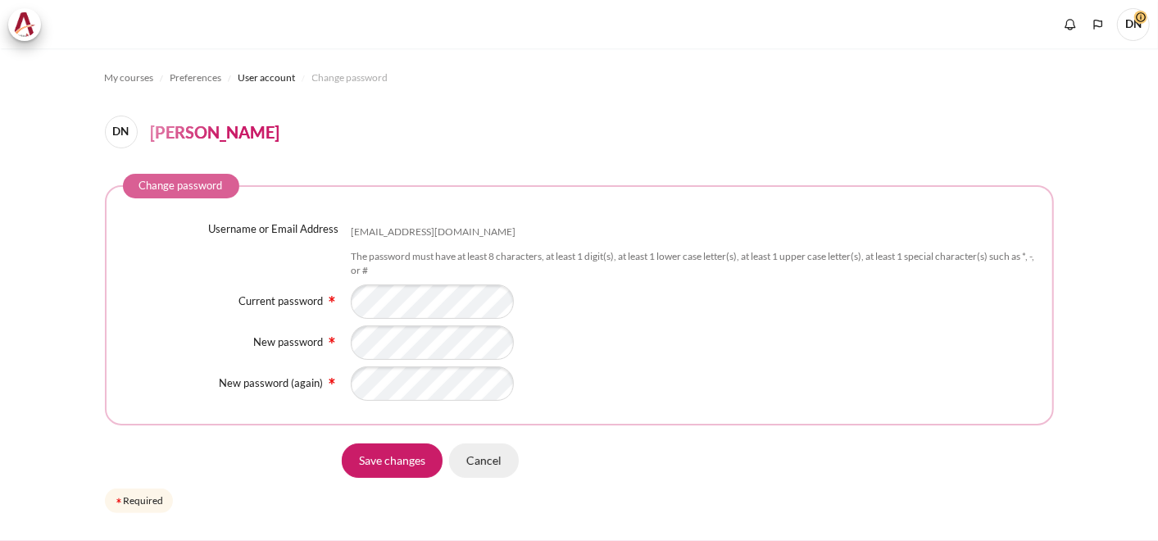
click at [480, 463] on input "Cancel" at bounding box center [484, 460] width 70 height 34
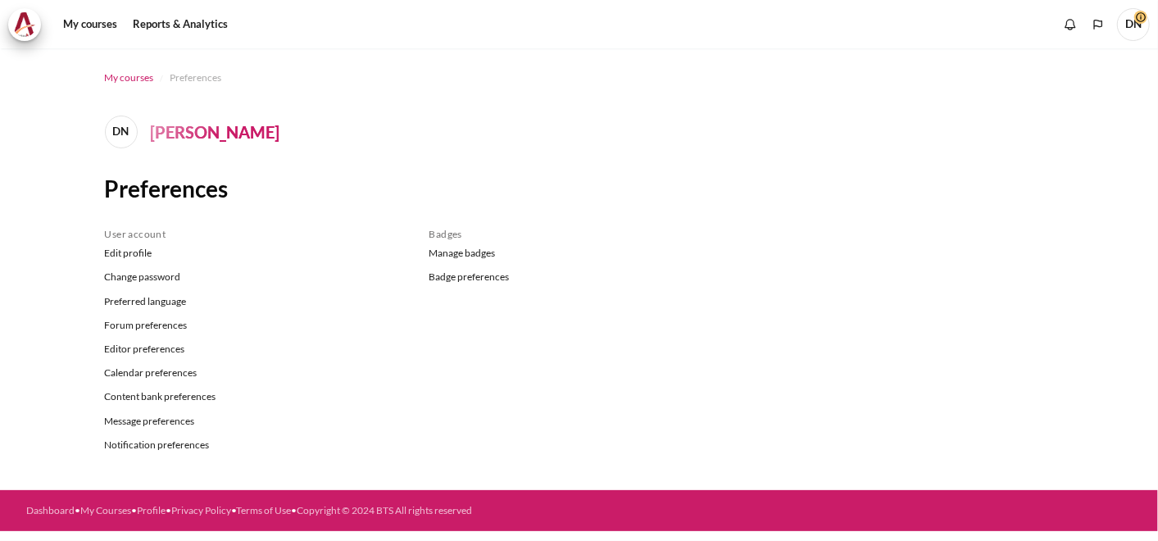
click at [143, 73] on span "My courses" at bounding box center [129, 77] width 49 height 15
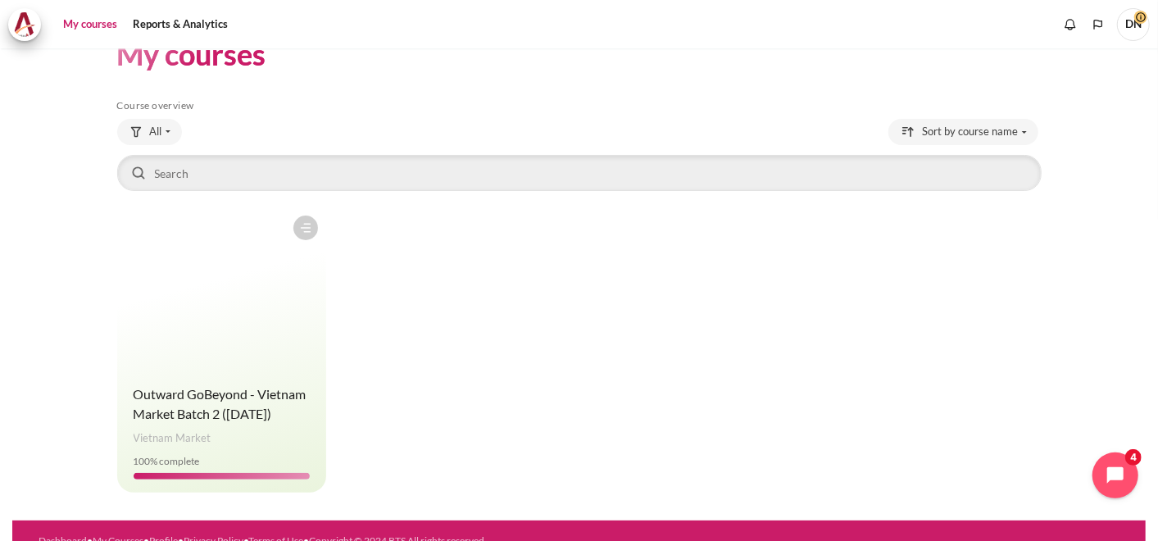
scroll to position [57, 0]
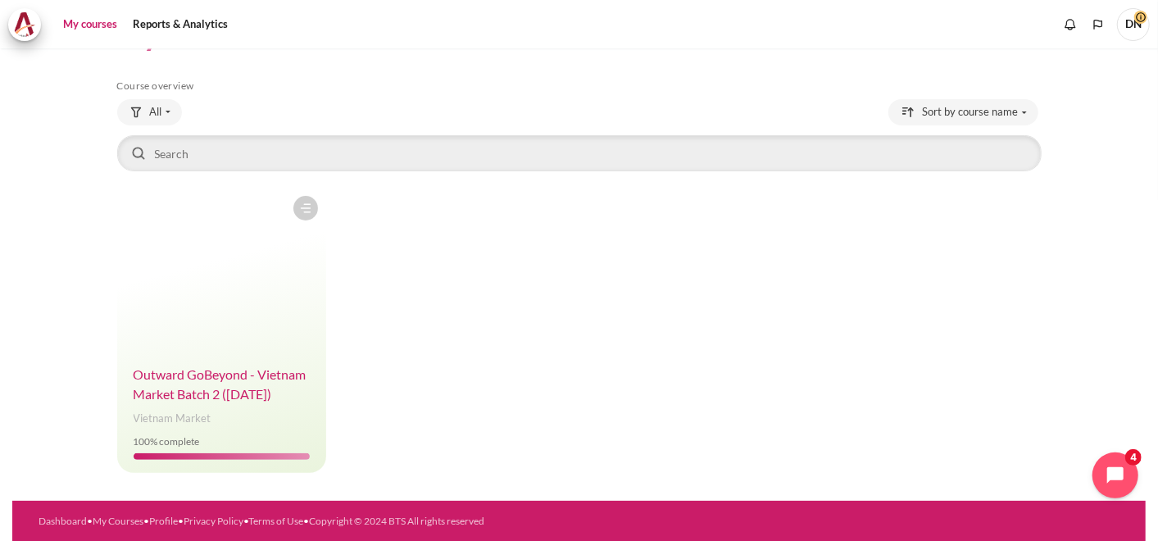
click at [224, 397] on span "Outward GoBeyond - Vietnam Market Batch 2 ([DATE])" at bounding box center [220, 383] width 173 height 35
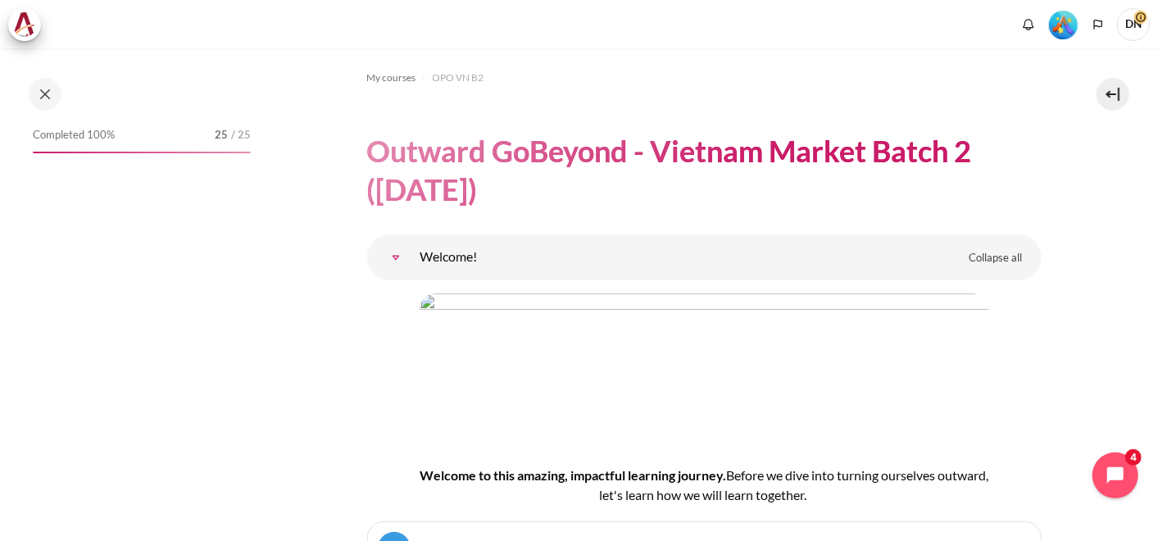
click at [397, 258] on link "Welcome!" at bounding box center [395, 257] width 33 height 33
click at [391, 256] on link "Welcome!" at bounding box center [395, 257] width 33 height 33
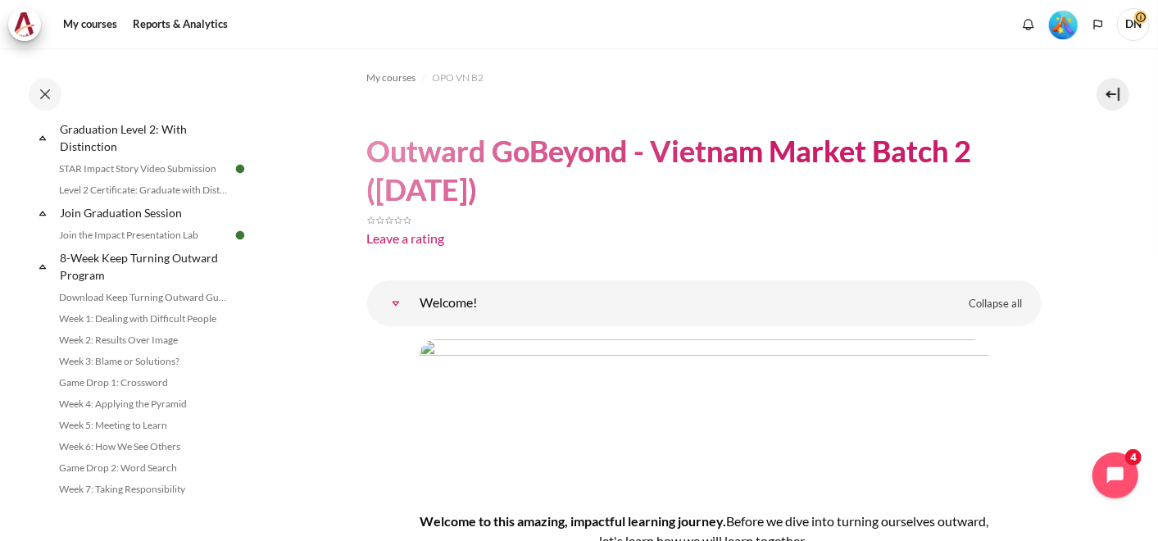
scroll to position [1697, 0]
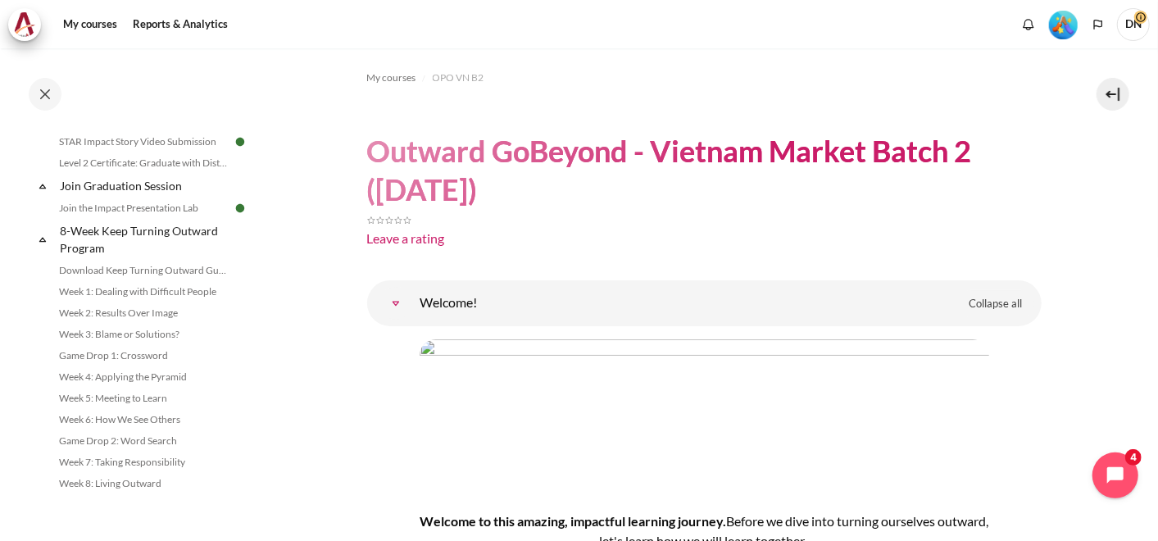
click at [43, 238] on icon at bounding box center [42, 240] width 6 height 4
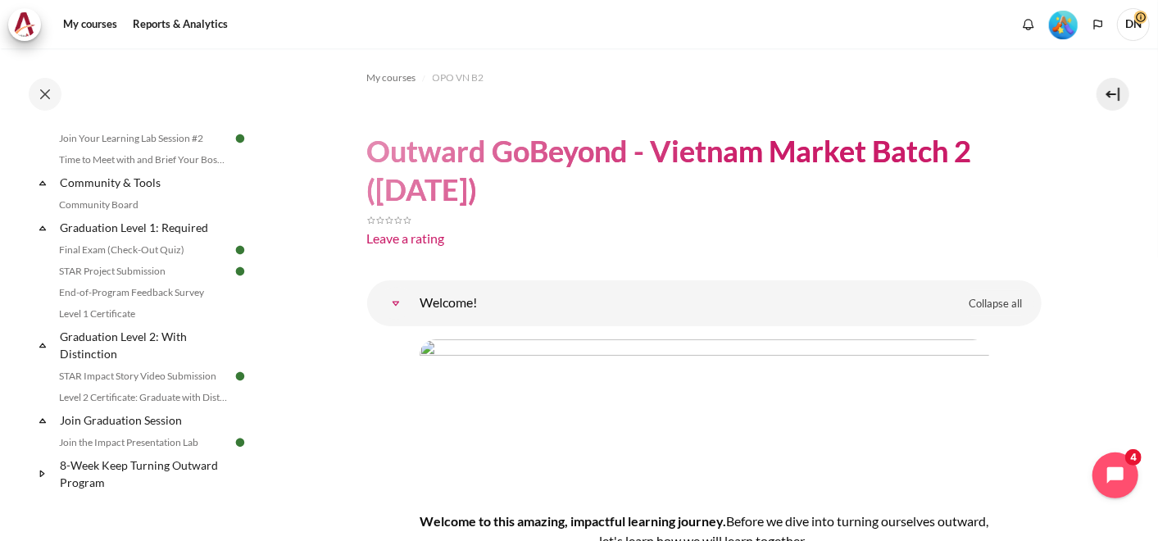
scroll to position [1463, 0]
click at [127, 271] on link "STAR Project Submission" at bounding box center [143, 271] width 179 height 20
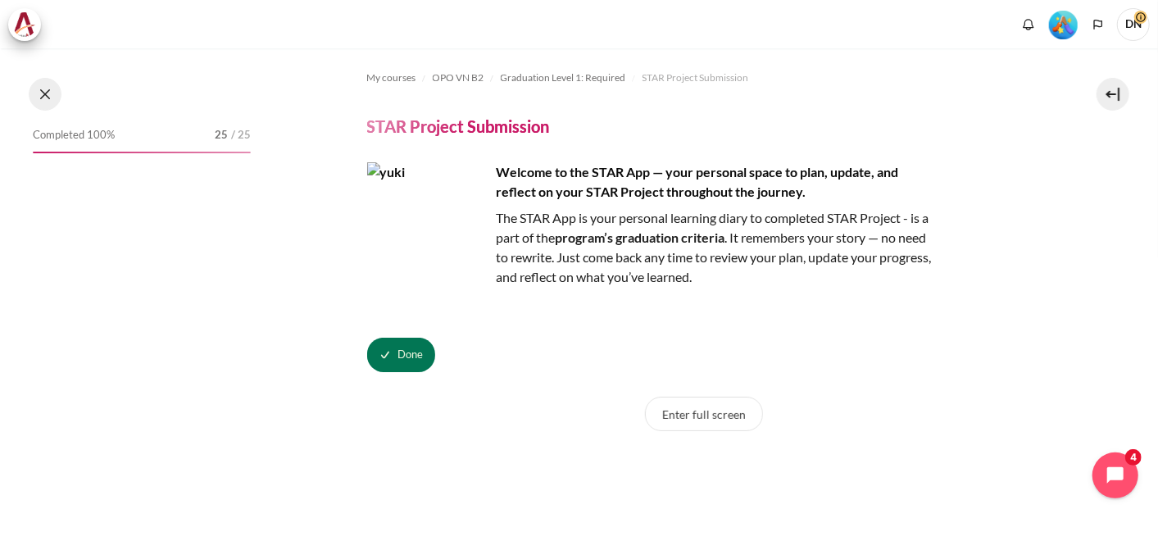
click at [49, 96] on button at bounding box center [45, 94] width 33 height 33
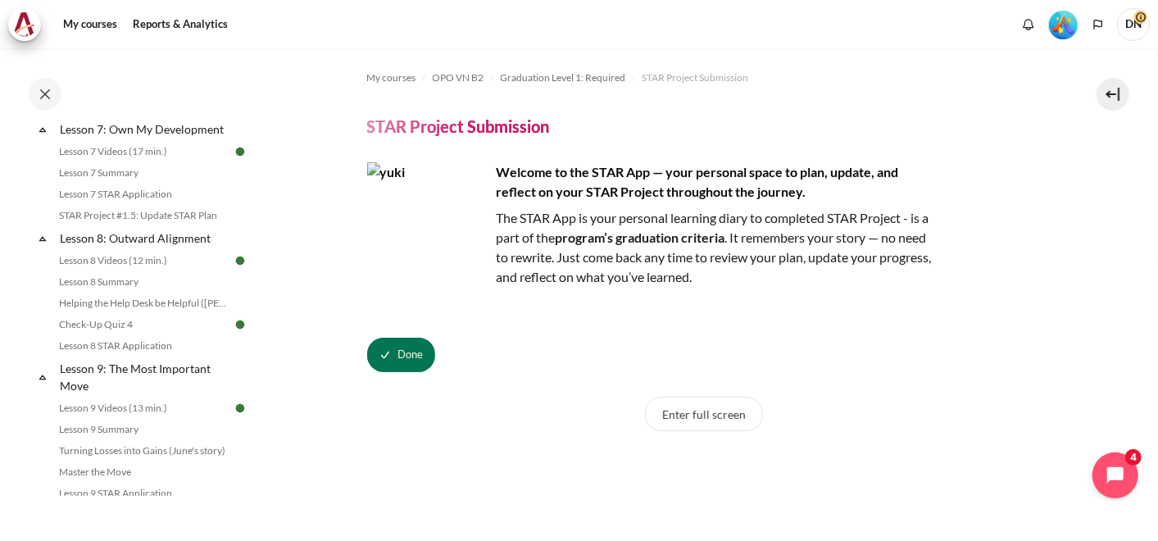
scroll to position [1424, 0]
